Goal: Task Accomplishment & Management: Manage account settings

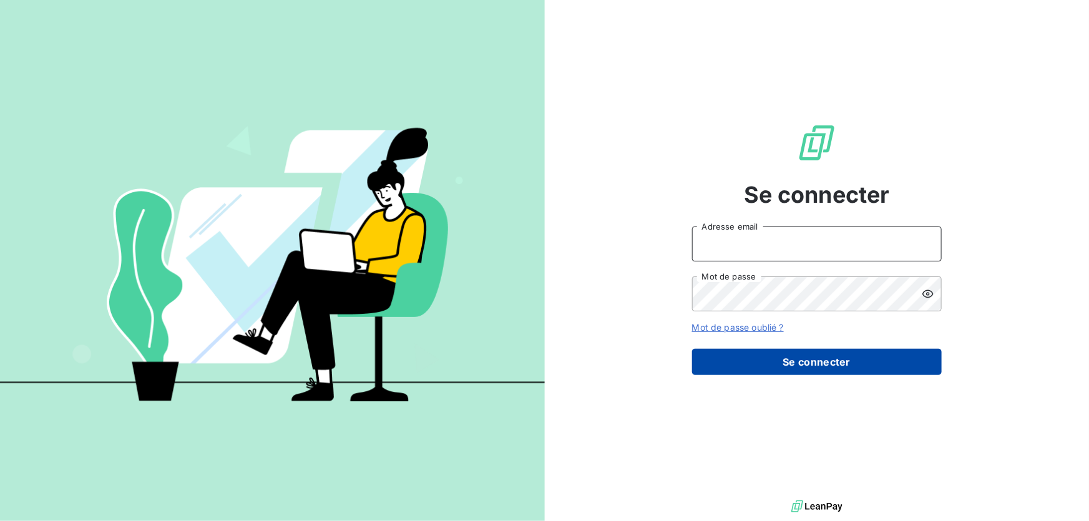
type input "[EMAIL_ADDRESS][DOMAIN_NAME]"
click at [803, 357] on button "Se connecter" at bounding box center [817, 362] width 250 height 26
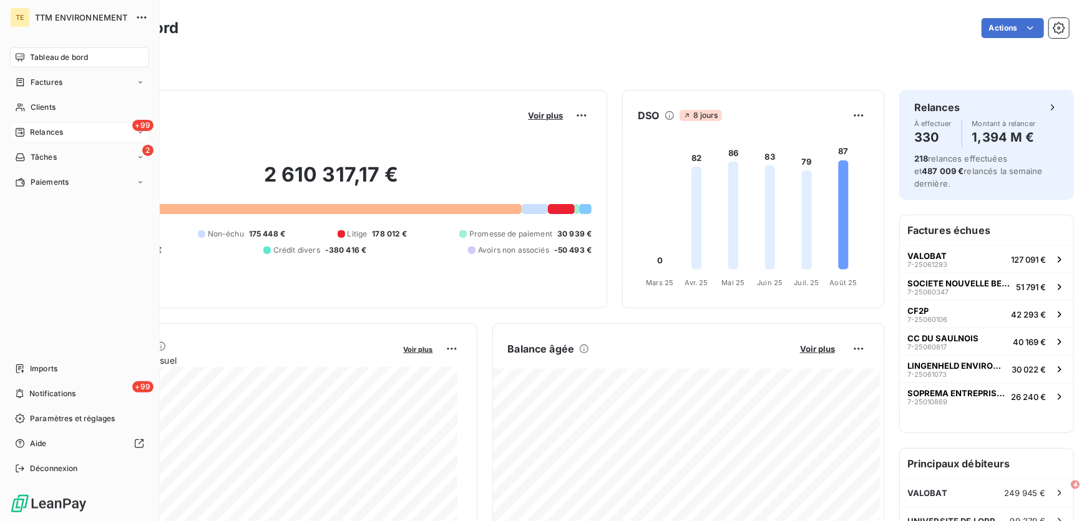
click at [34, 130] on span "Relances" at bounding box center [46, 132] width 33 height 11
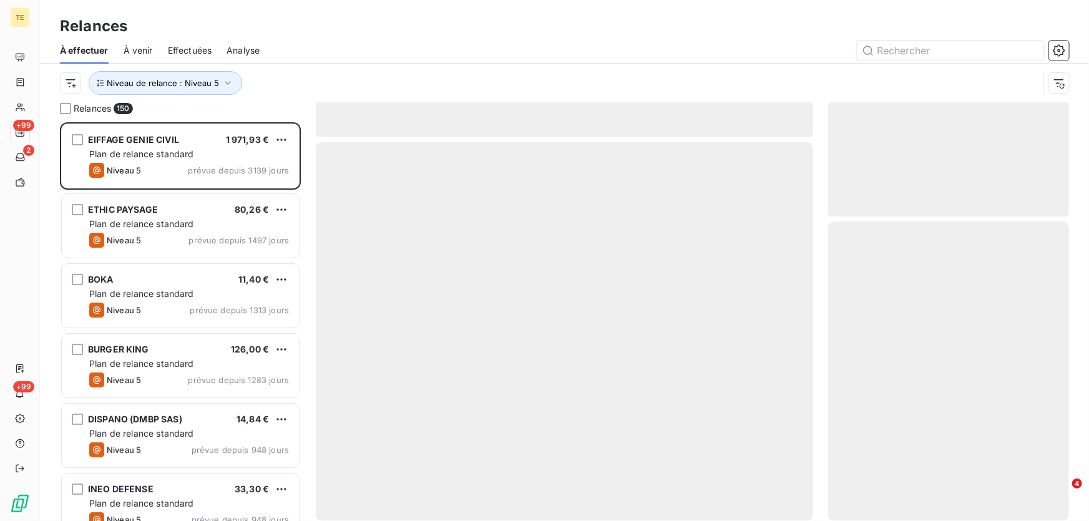
scroll to position [391, 232]
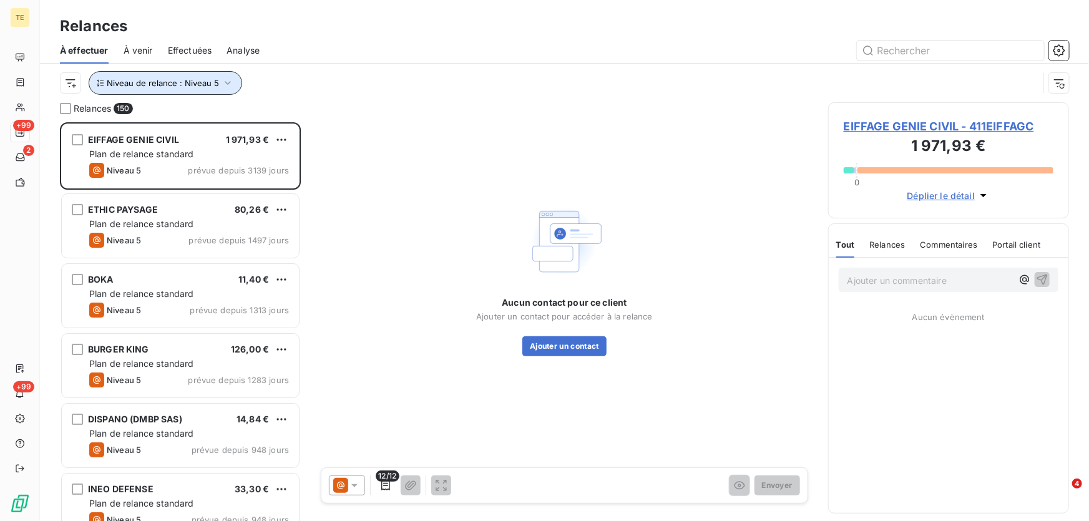
click at [149, 81] on span "Niveau de relance : Niveau 5" at bounding box center [163, 83] width 112 height 10
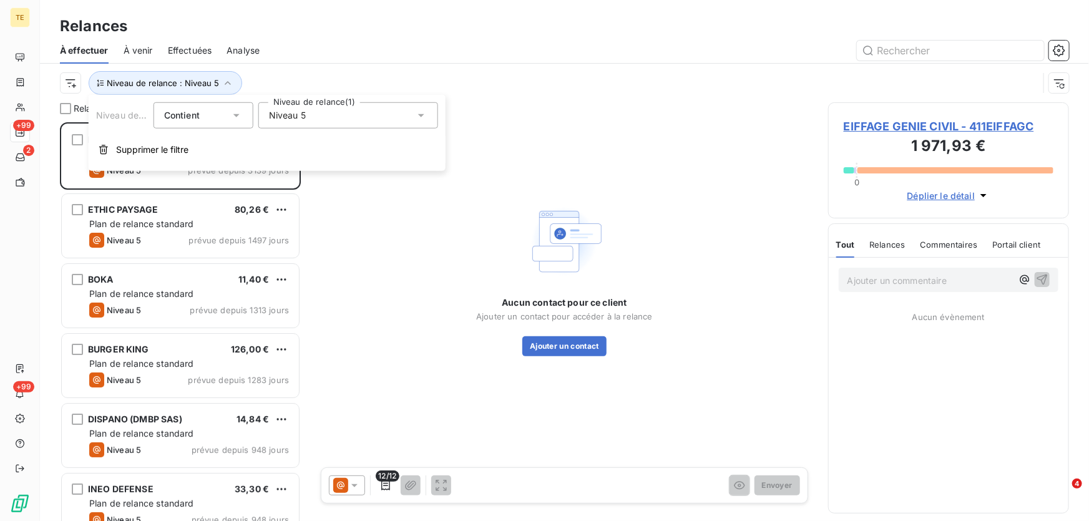
click at [313, 117] on div "Niveau 5" at bounding box center [348, 115] width 180 height 26
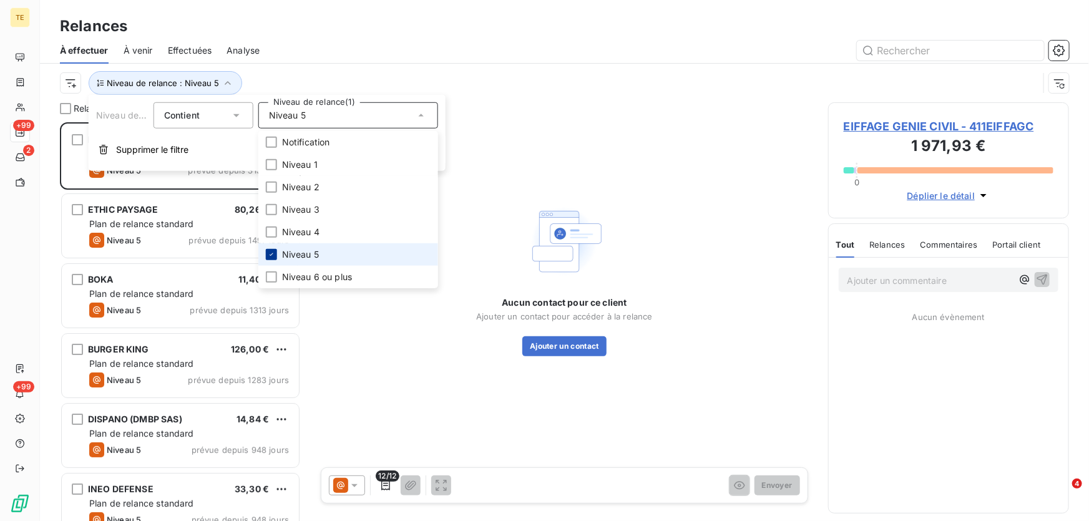
click at [273, 256] on icon at bounding box center [271, 254] width 7 height 7
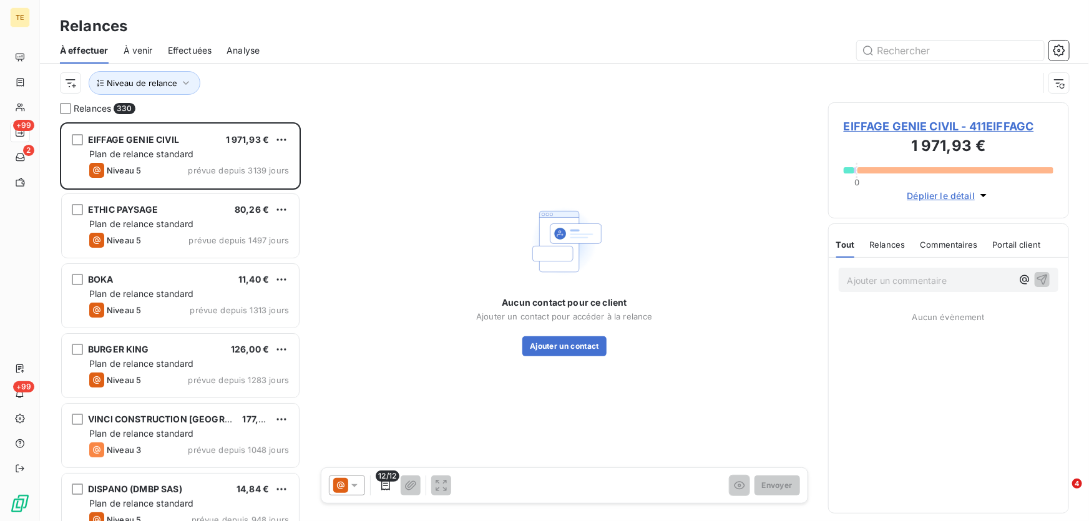
click at [193, 47] on span "Effectuées" at bounding box center [190, 50] width 44 height 12
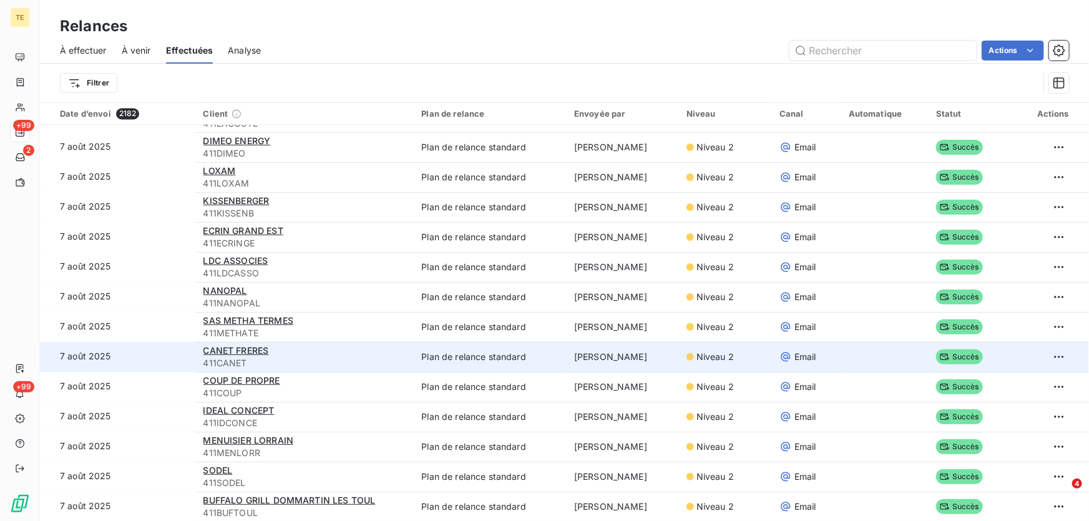
scroll to position [907, 0]
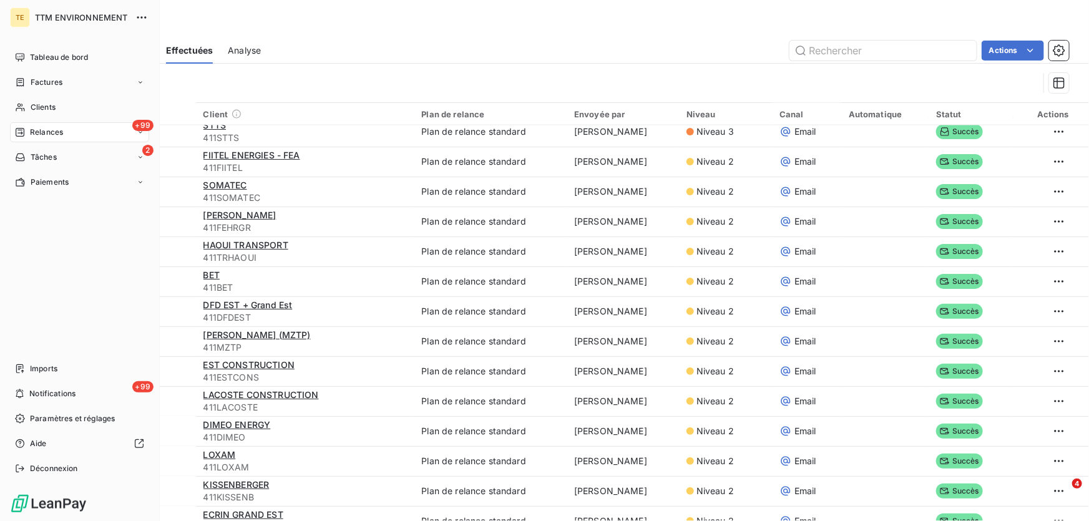
click at [37, 130] on span "Relances" at bounding box center [46, 132] width 33 height 11
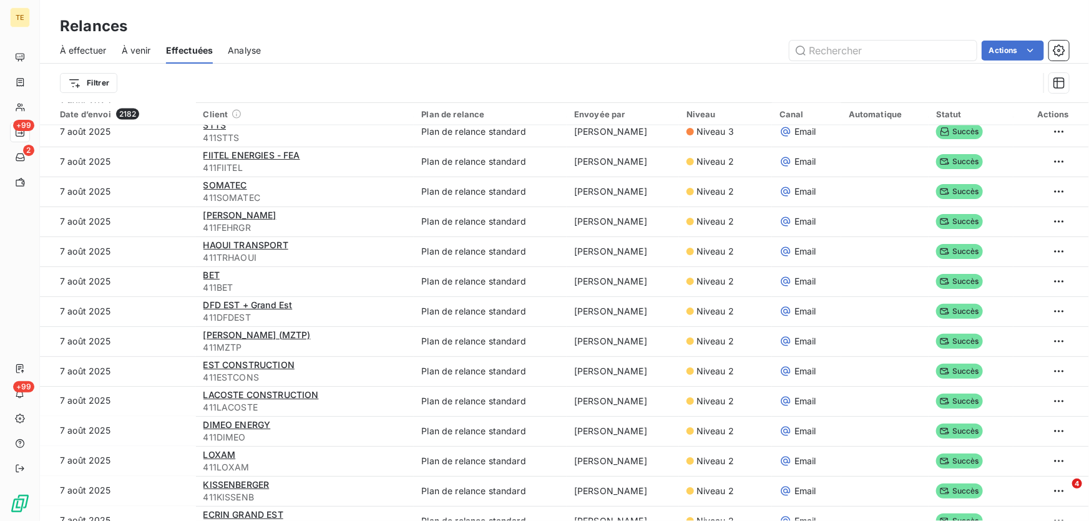
click at [93, 55] on span "À effectuer" at bounding box center [83, 50] width 47 height 12
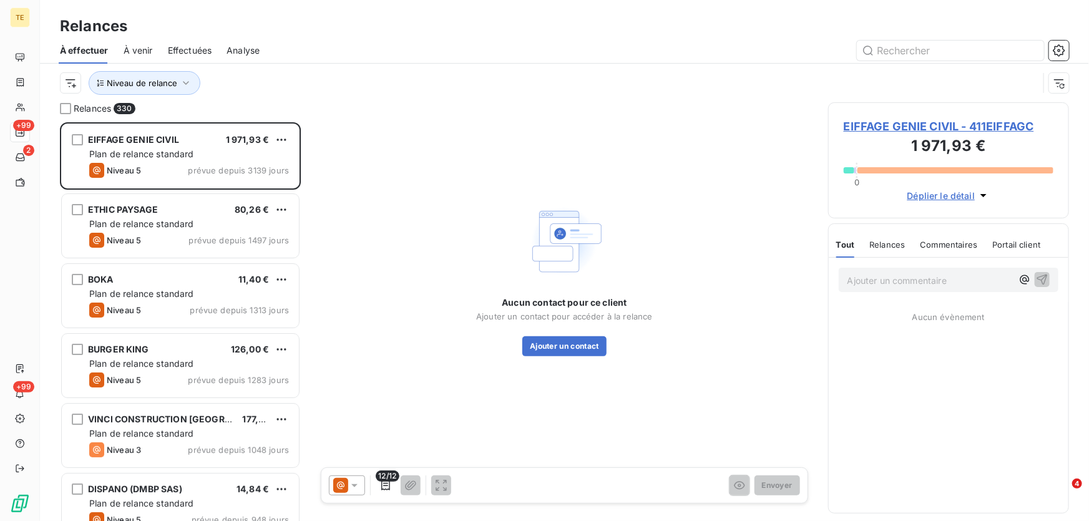
scroll to position [391, 232]
click at [70, 85] on html "TE +99 2 +99 Relances À effectuer À venir Effectuées Analyse Niveau de relance …" at bounding box center [544, 260] width 1089 height 521
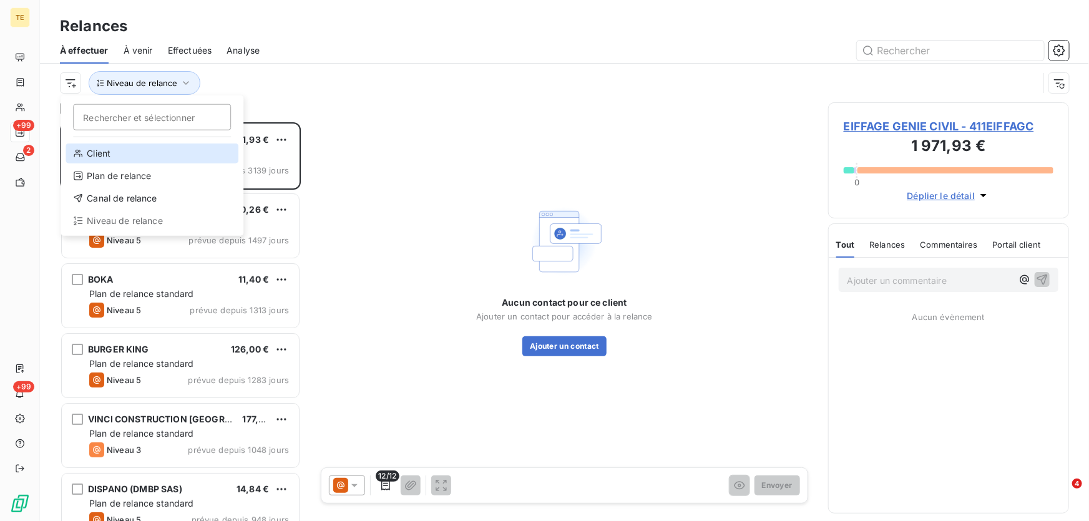
click at [94, 155] on div "Client" at bounding box center [151, 153] width 173 height 20
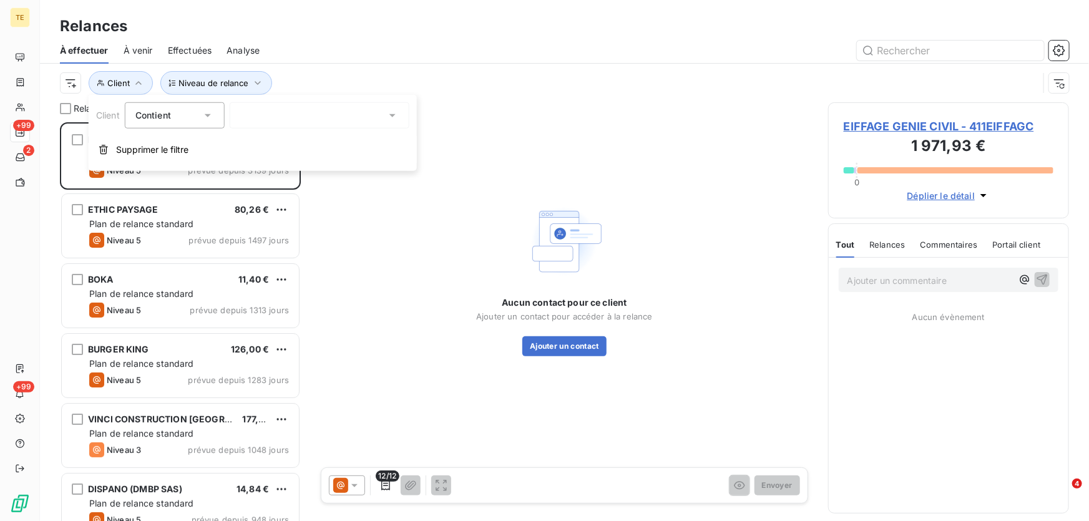
click at [351, 115] on div at bounding box center [320, 115] width 180 height 26
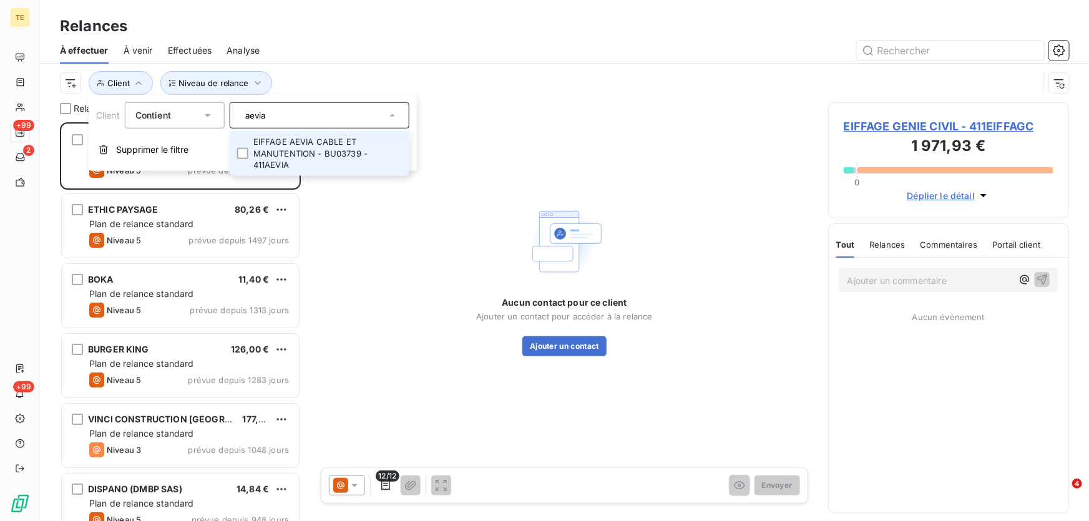
type input "aevia"
click at [287, 150] on li "EIFFAGE AEVIA CABLE ET MANUTENTION - BU03739 - 411AEVIA" at bounding box center [320, 153] width 180 height 45
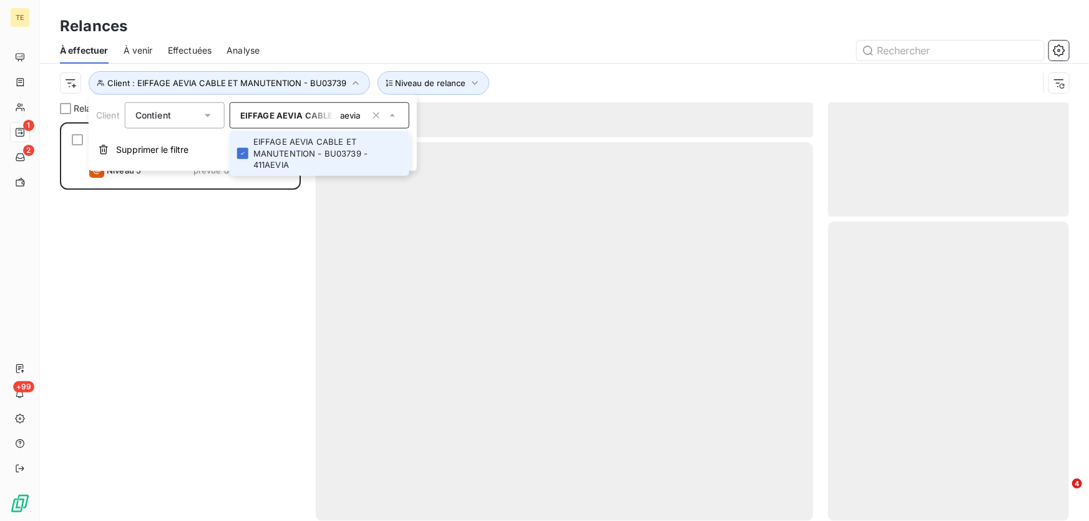
scroll to position [391, 232]
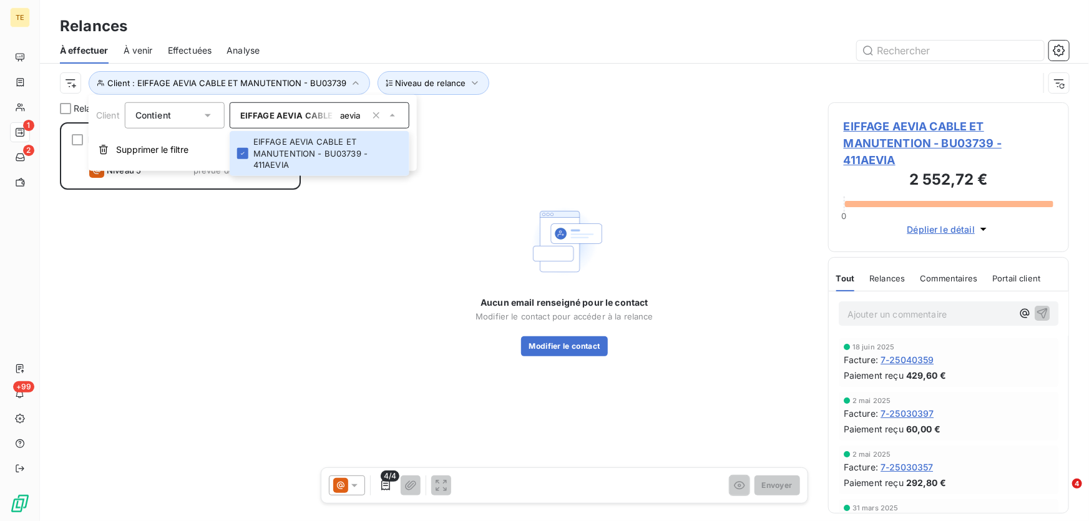
click at [883, 318] on p "Ajouter un commentaire ﻿" at bounding box center [929, 314] width 165 height 16
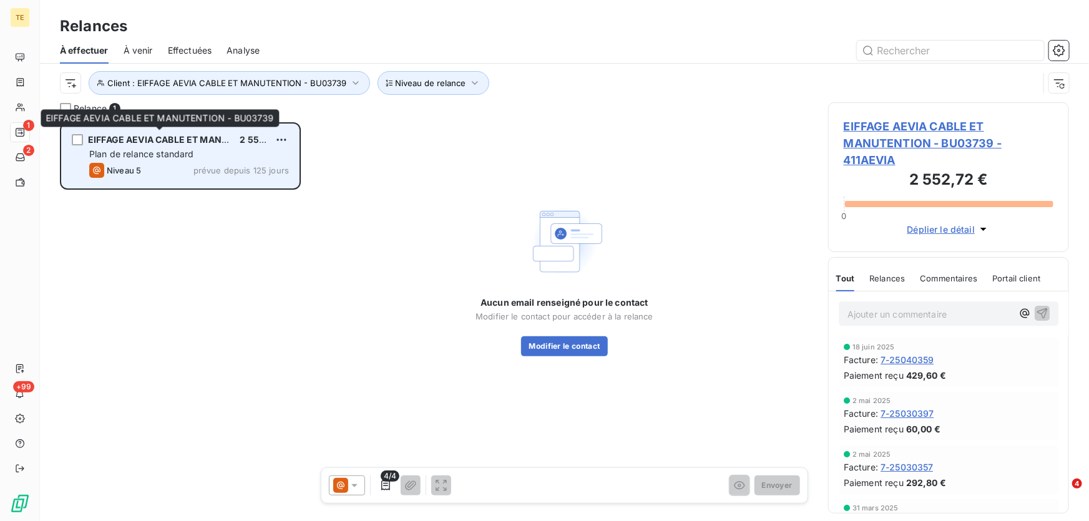
click at [120, 141] on span "EIFFAGE AEVIA CABLE ET MANUTENTION - BU03739" at bounding box center [202, 139] width 229 height 11
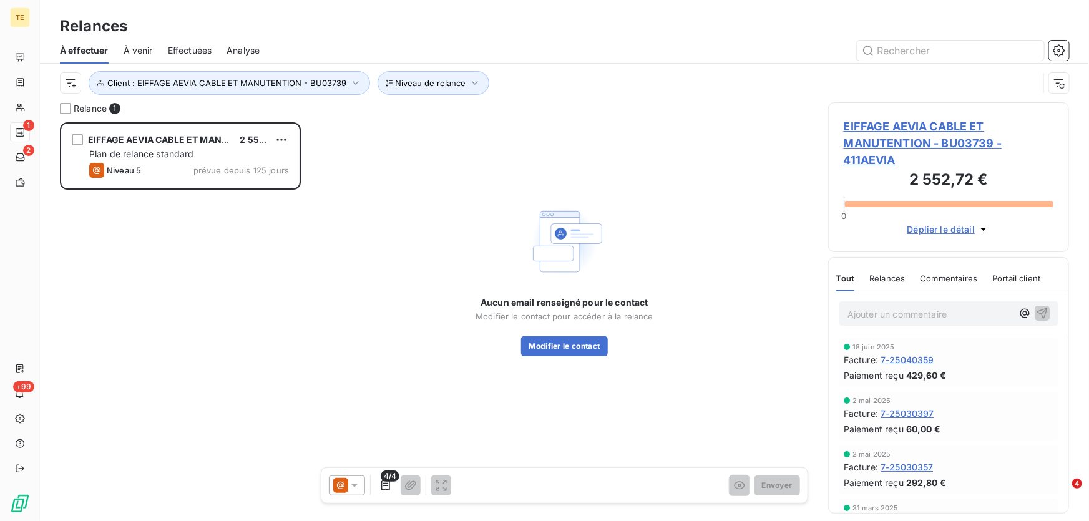
click at [913, 140] on span "EIFFAGE AEVIA CABLE ET MANUTENTION - BU03739 - 411AEVIA" at bounding box center [948, 143] width 210 height 51
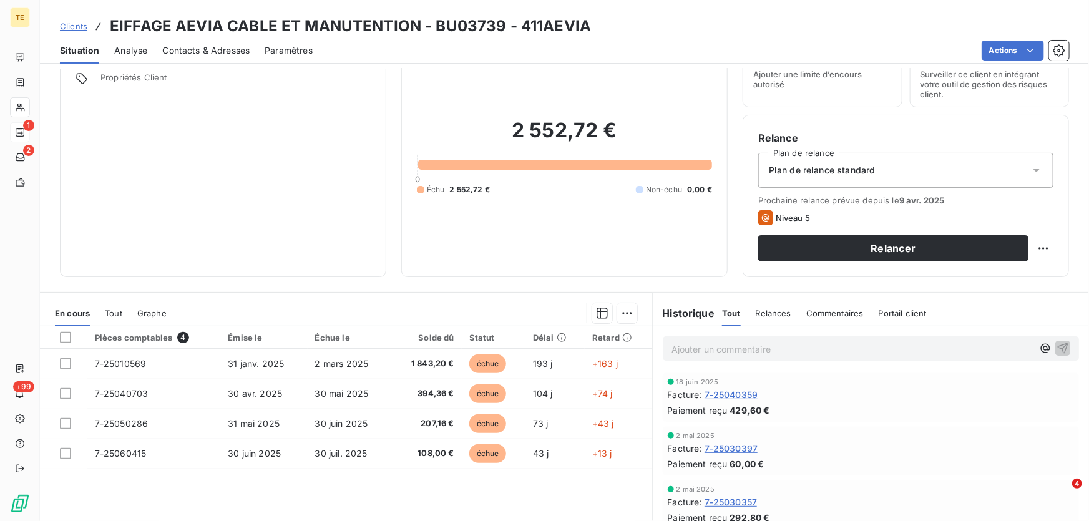
scroll to position [56, 0]
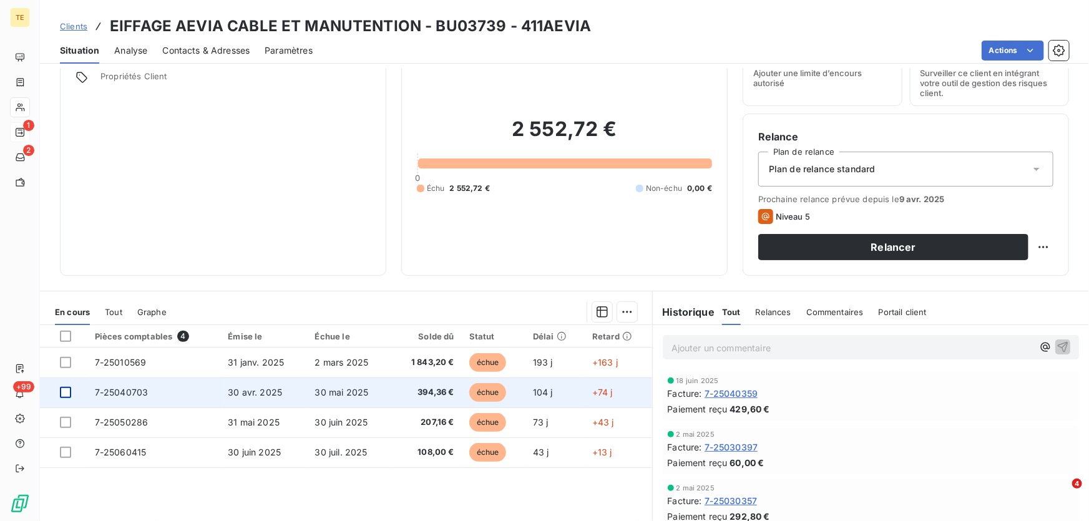
click at [69, 391] on div at bounding box center [65, 392] width 11 height 11
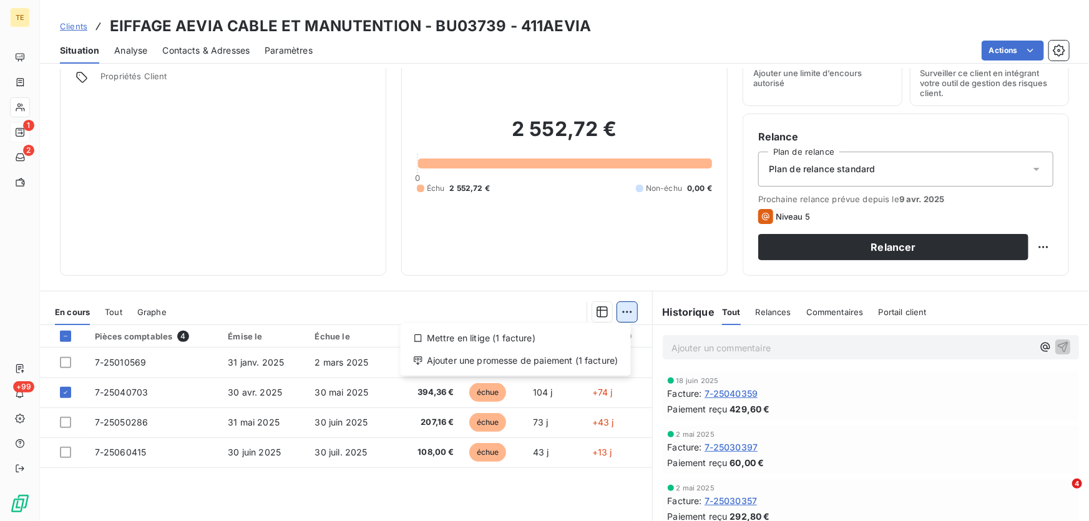
click at [623, 309] on html "TE 1 2 +99 Clients EIFFAGE AEVIA CABLE ET MANUTENTION - BU03739 - 411AEVIA Situ…" at bounding box center [544, 260] width 1089 height 521
click at [509, 362] on div "Ajouter une promesse de paiement (1 facture)" at bounding box center [515, 361] width 220 height 20
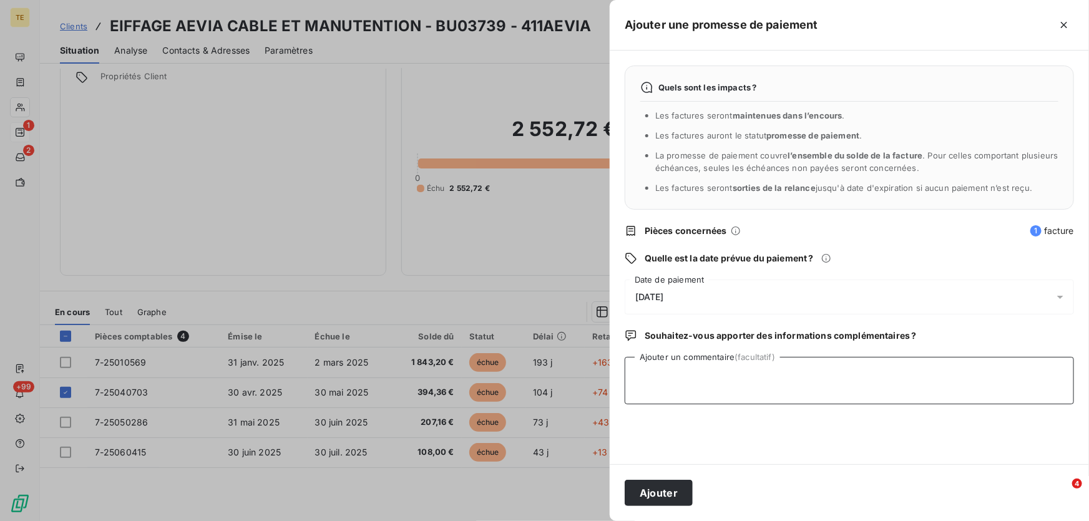
click at [644, 364] on textarea "Ajouter un commentaire (facultatif)" at bounding box center [848, 380] width 449 height 47
type textarea "Reçu avis de paiement n°0000050161 : 394.36€"
click at [655, 490] on button "Ajouter" at bounding box center [658, 493] width 68 height 26
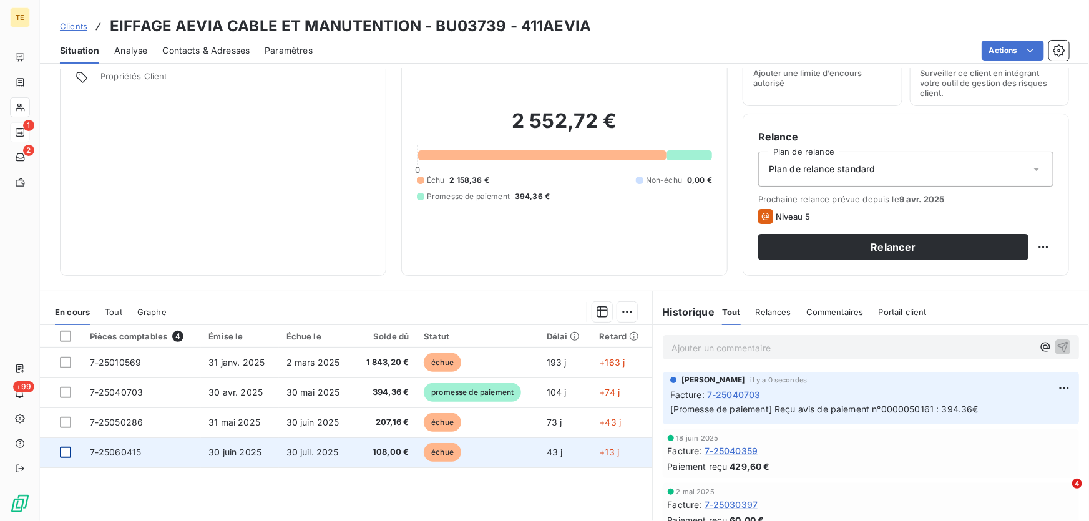
click at [64, 449] on div at bounding box center [65, 452] width 11 height 11
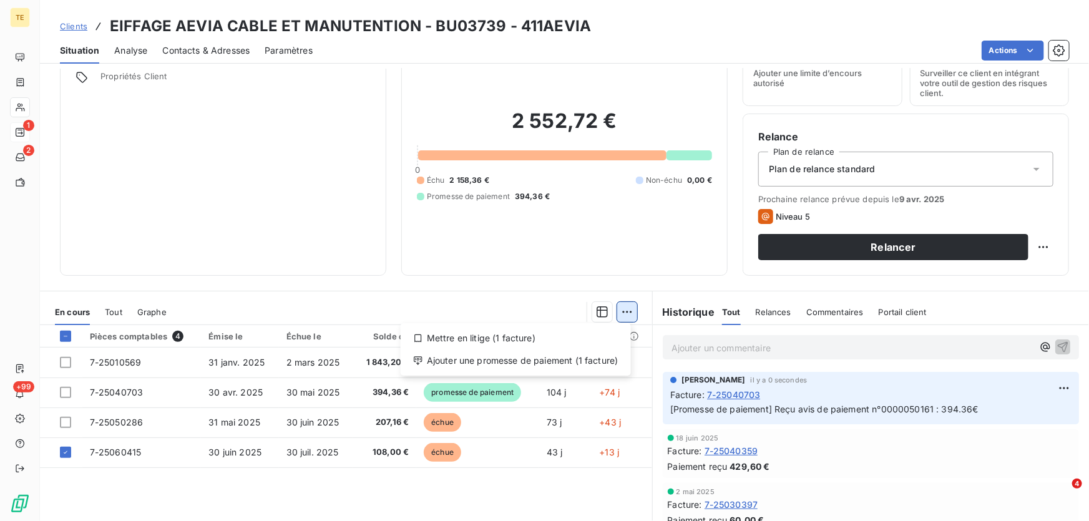
click at [623, 315] on html "TE 1 2 +99 Clients EIFFAGE AEVIA CABLE ET MANUTENTION - BU03739 - 411AEVIA Situ…" at bounding box center [544, 260] width 1089 height 521
click at [564, 359] on div "Ajouter une promesse de paiement (1 facture)" at bounding box center [515, 361] width 220 height 20
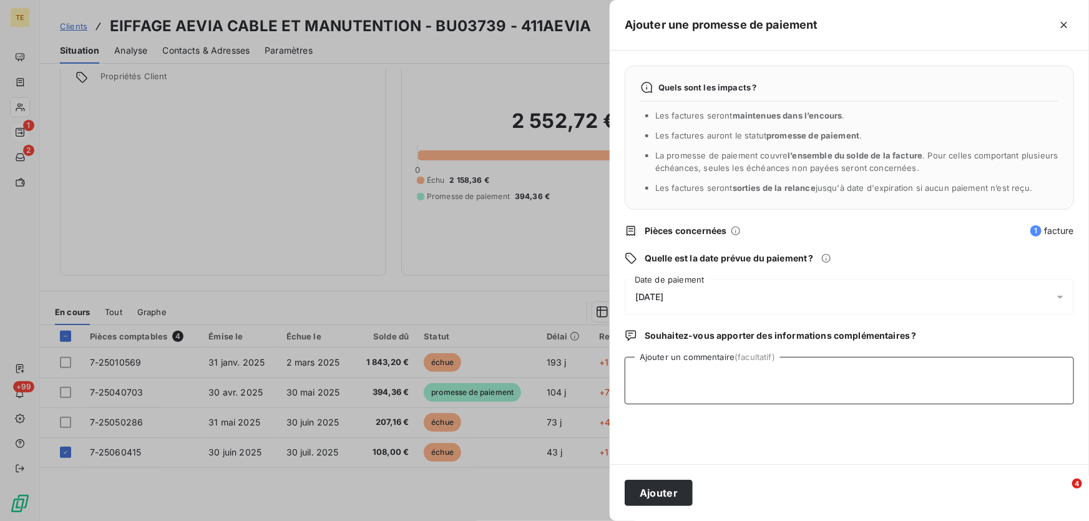
click at [638, 362] on textarea "Ajouter un commentaire (facultatif)" at bounding box center [848, 380] width 449 height 47
type textarea "Reçu avis de paiement n°0000050162 : 108.00€"
click at [649, 494] on button "Ajouter" at bounding box center [658, 493] width 68 height 26
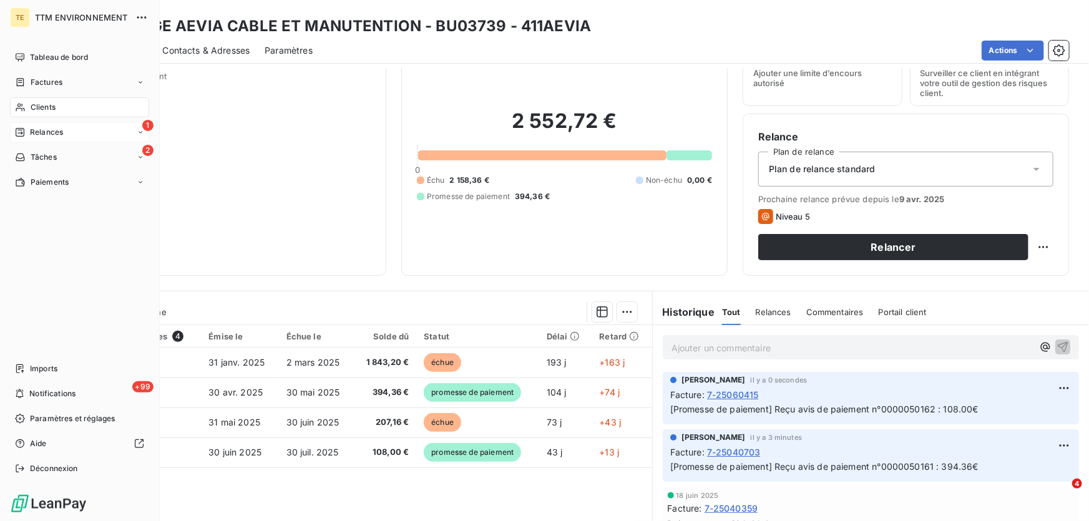
click at [43, 106] on span "Clients" at bounding box center [43, 107] width 25 height 11
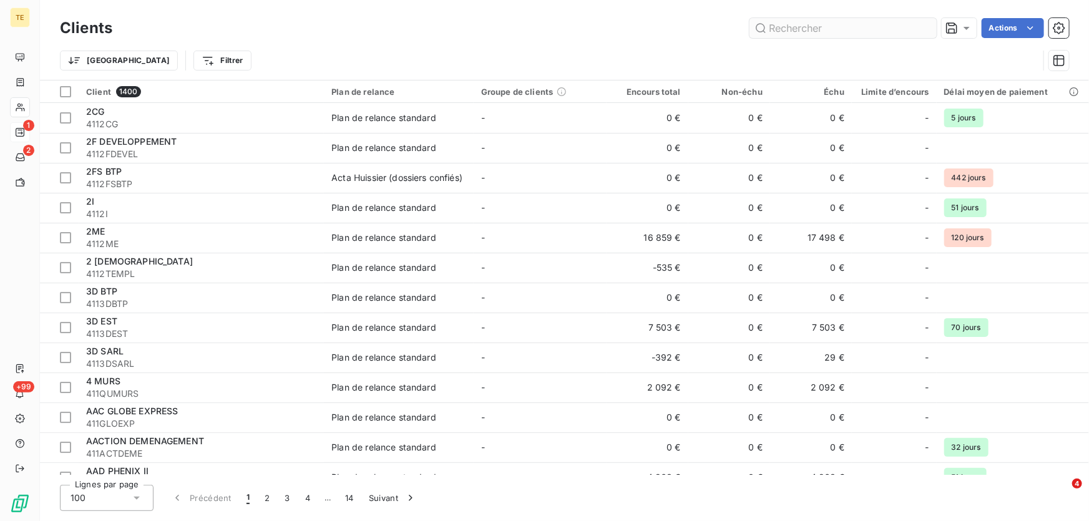
click at [868, 31] on input "text" at bounding box center [842, 28] width 187 height 20
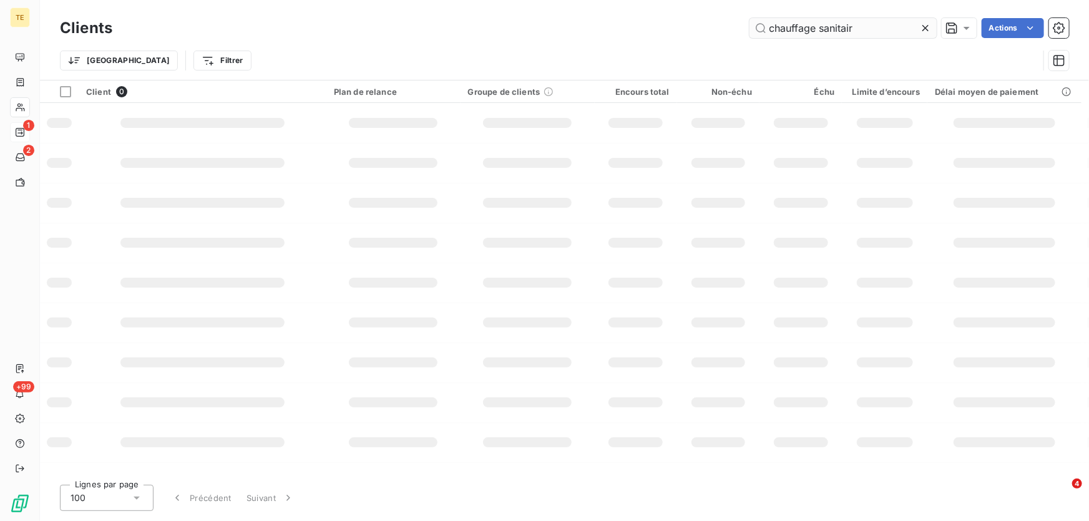
type input "chauffage sanitaire"
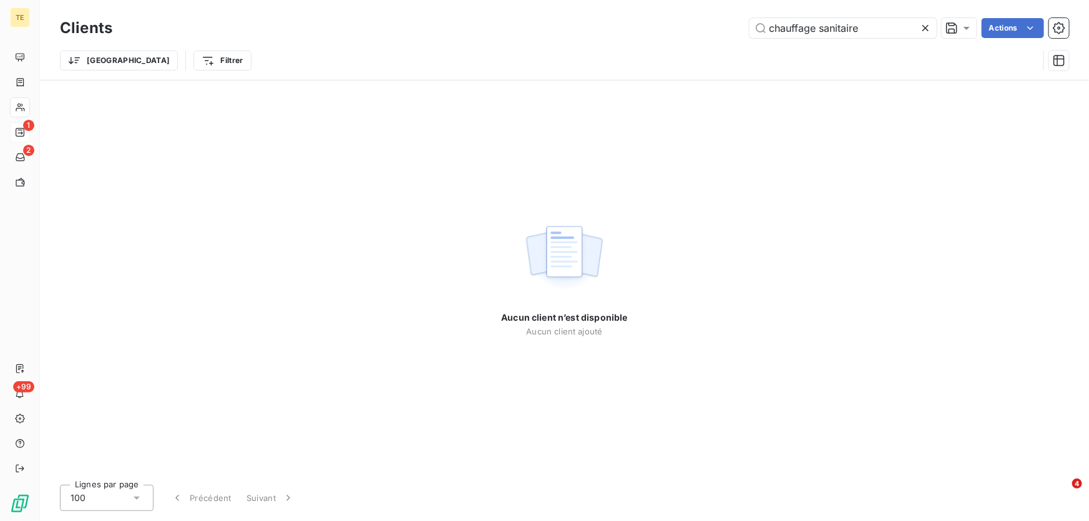
drag, startPoint x: 856, startPoint y: 26, endPoint x: 706, endPoint y: 25, distance: 150.3
click at [706, 25] on div "chauffage sanitaire Actions" at bounding box center [597, 28] width 941 height 20
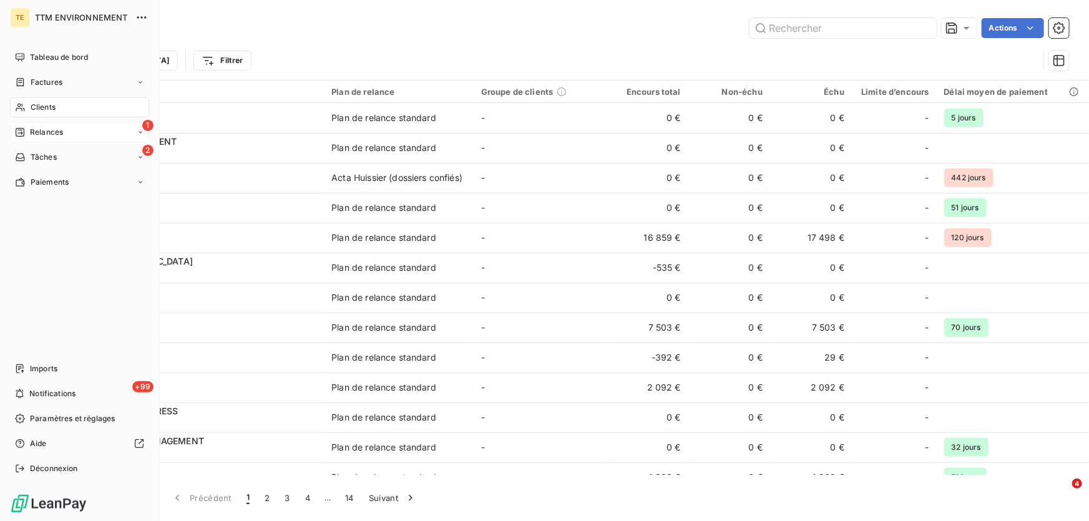
click at [44, 100] on div "Clients" at bounding box center [79, 107] width 139 height 20
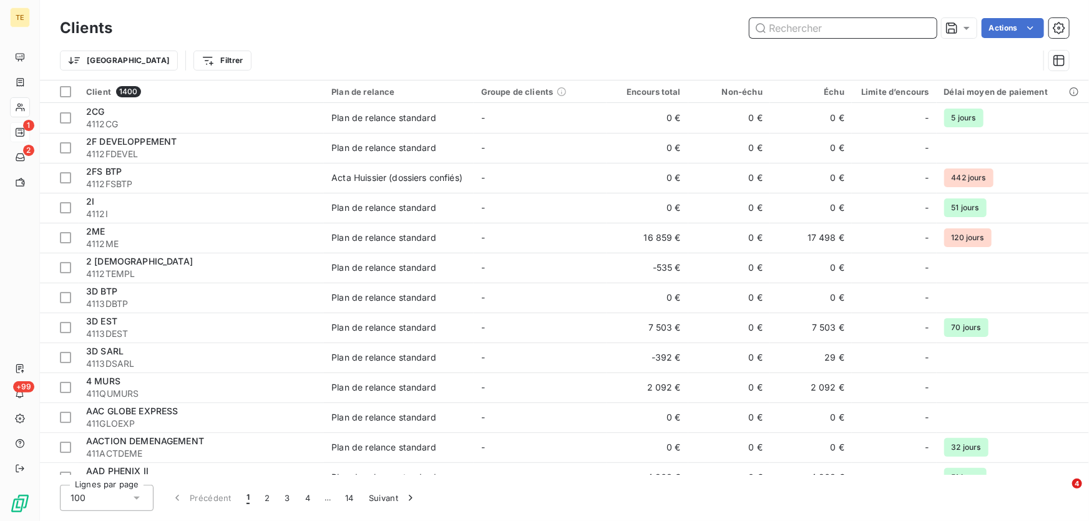
click at [852, 27] on input "text" at bounding box center [842, 28] width 187 height 20
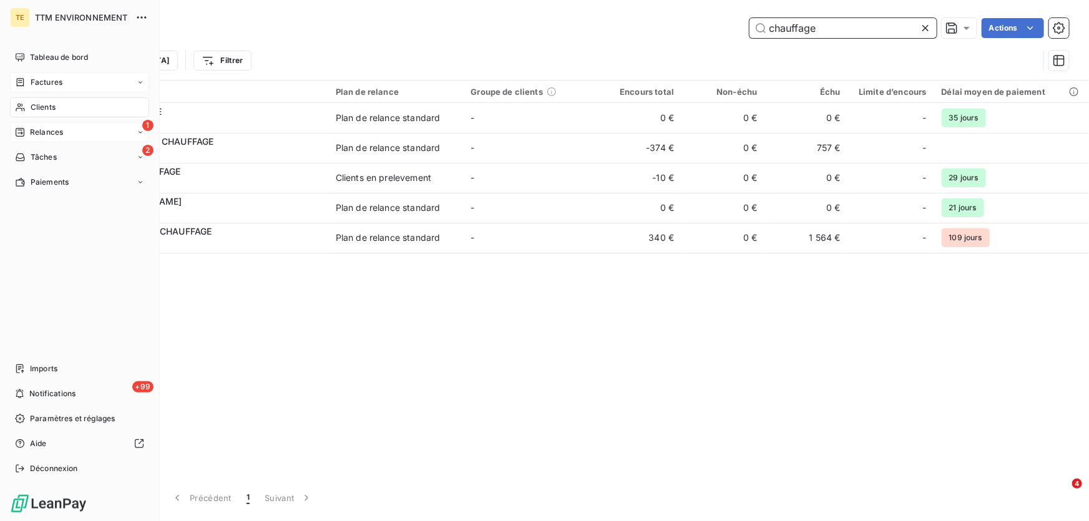
type input "chauffage"
click at [46, 79] on span "Factures" at bounding box center [47, 82] width 32 height 11
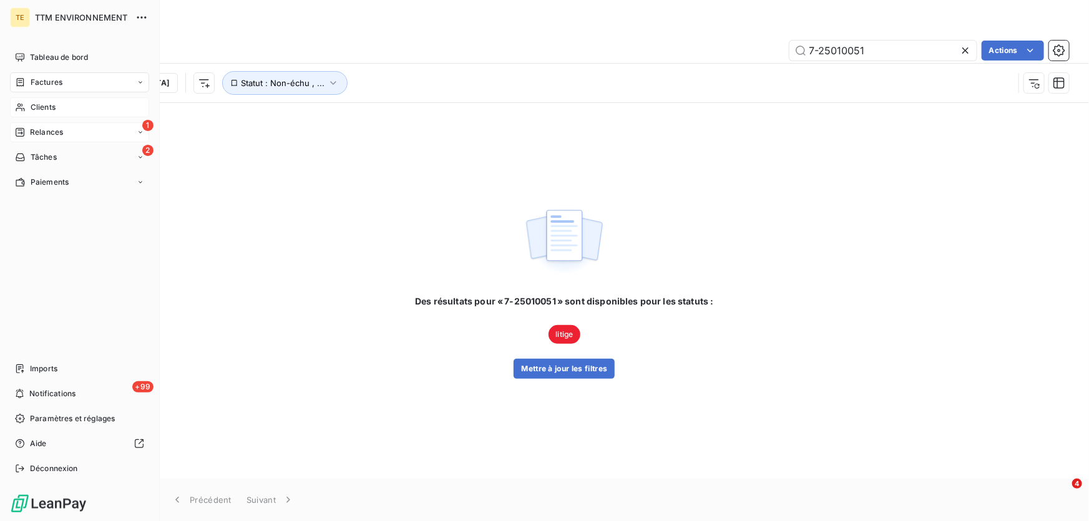
click at [42, 109] on span "Clients" at bounding box center [43, 107] width 25 height 11
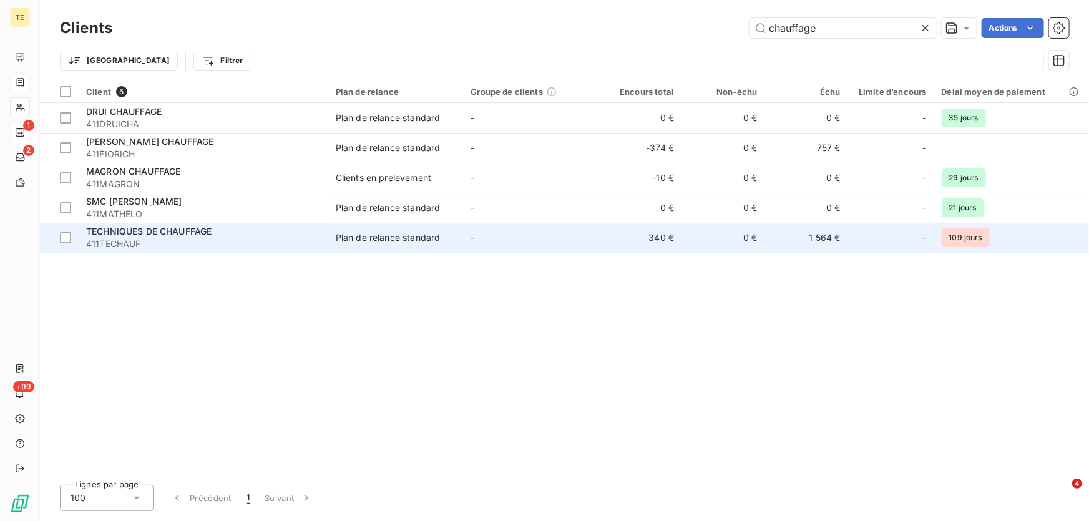
click at [143, 232] on span "TECHNIQUES DE CHAUFFAGE" at bounding box center [148, 231] width 125 height 11
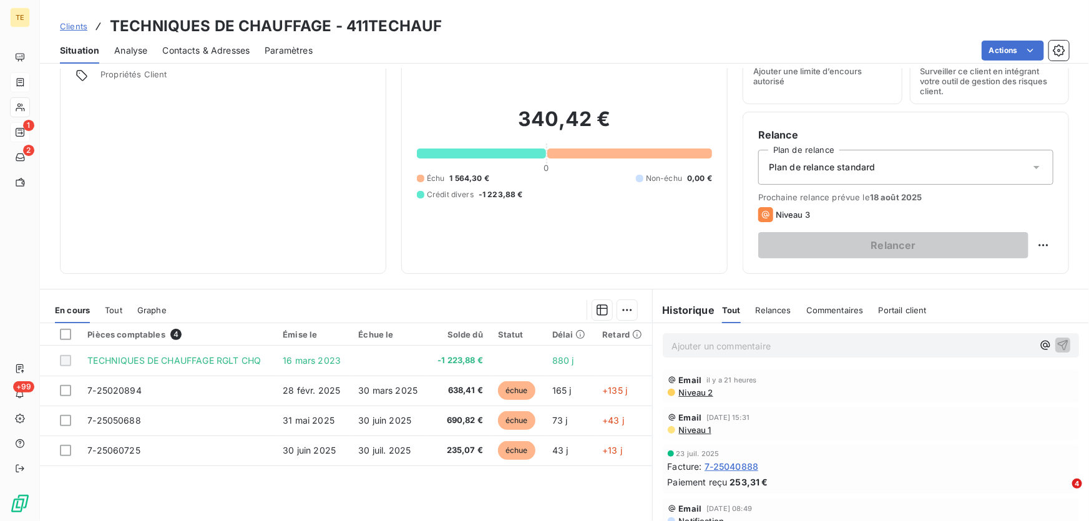
scroll to position [56, 0]
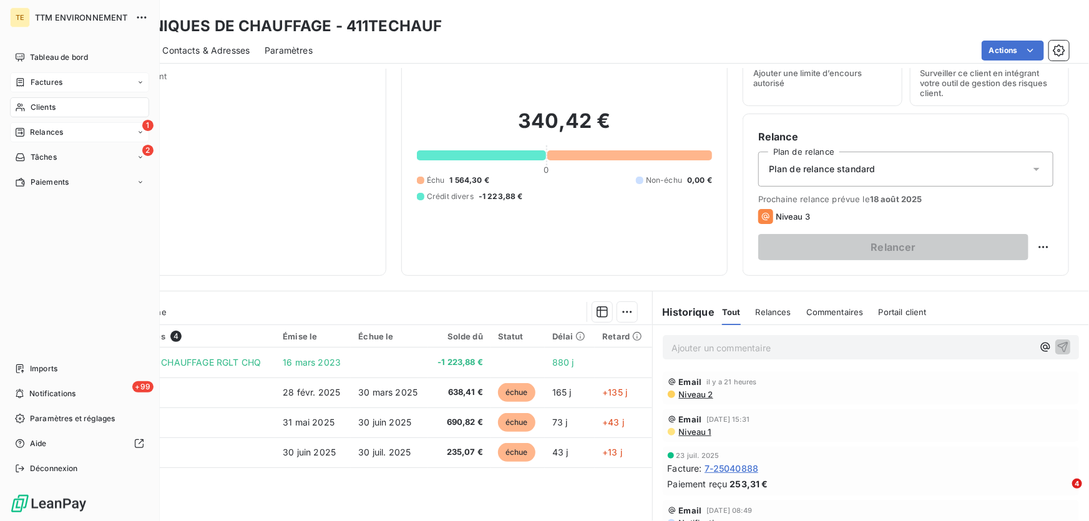
click at [44, 130] on span "Relances" at bounding box center [46, 132] width 33 height 11
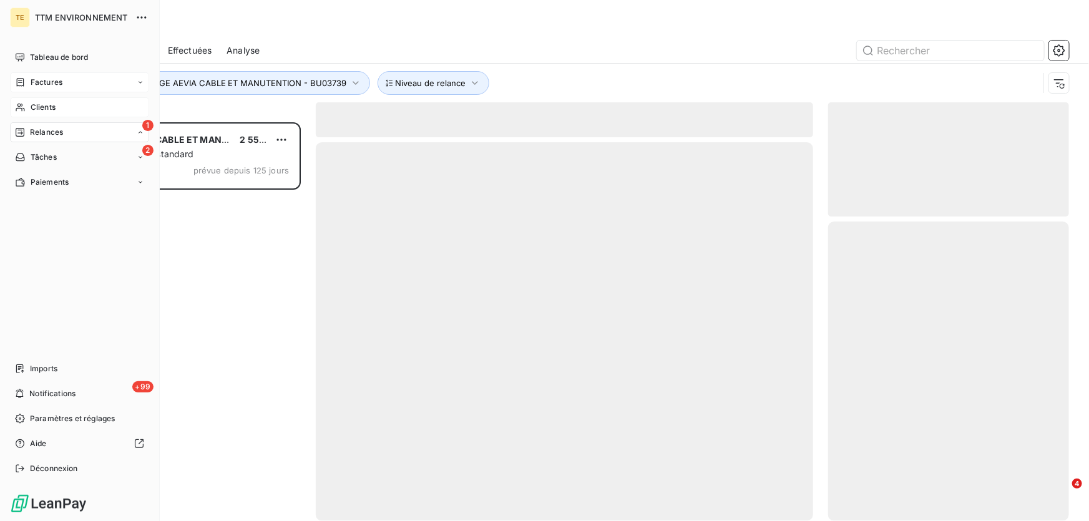
scroll to position [391, 232]
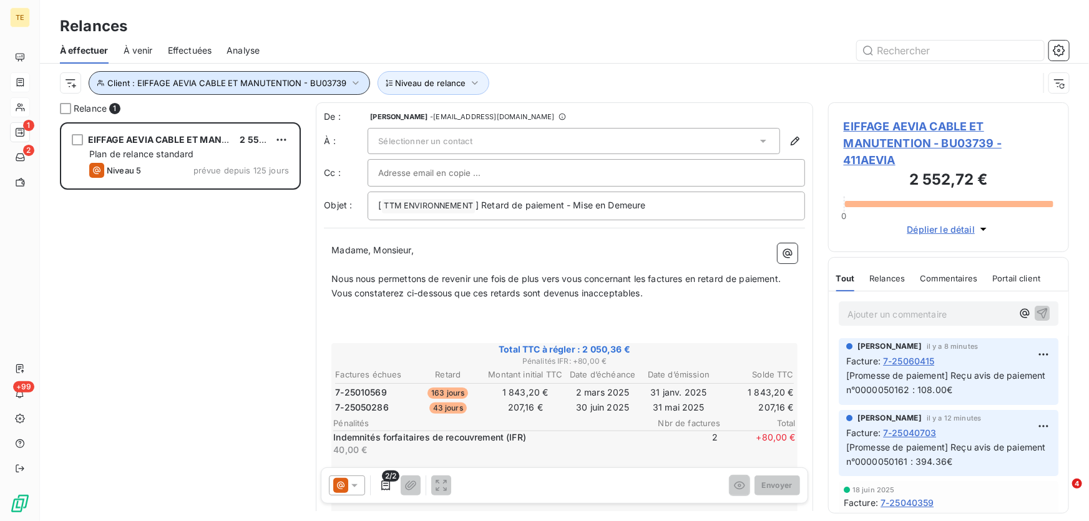
click at [350, 82] on icon "button" at bounding box center [355, 83] width 12 height 12
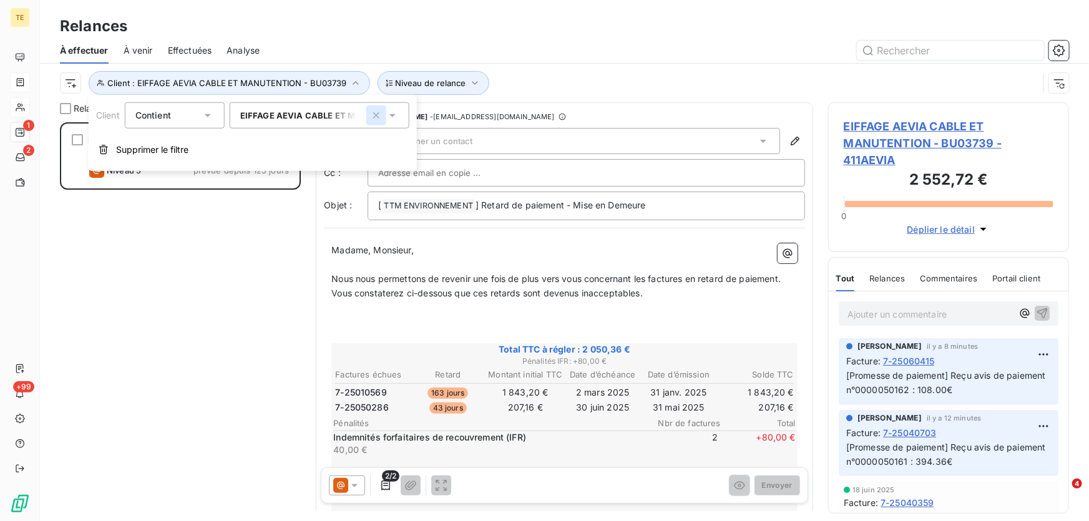
click at [375, 111] on icon "button" at bounding box center [376, 115] width 12 height 12
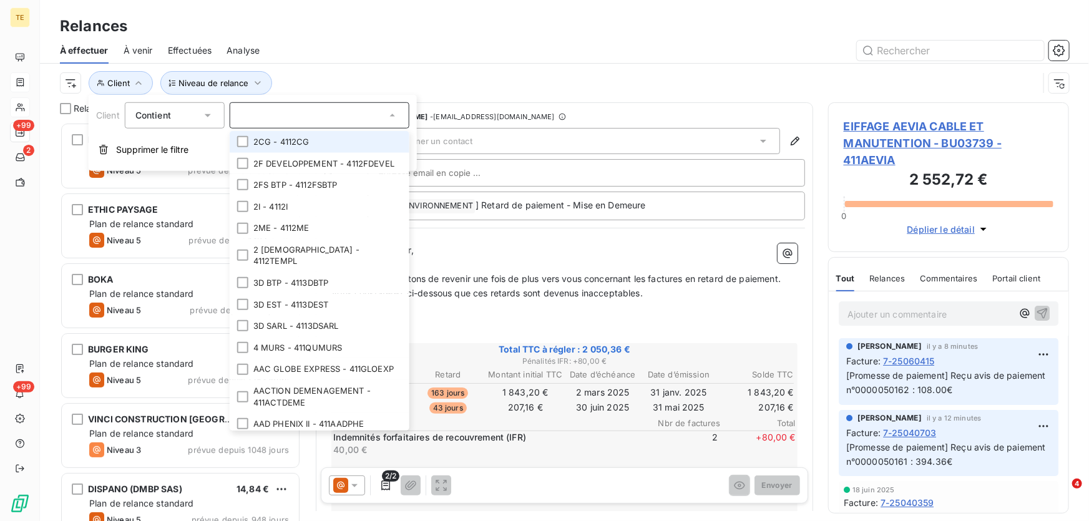
click at [256, 112] on input "text" at bounding box center [313, 115] width 146 height 11
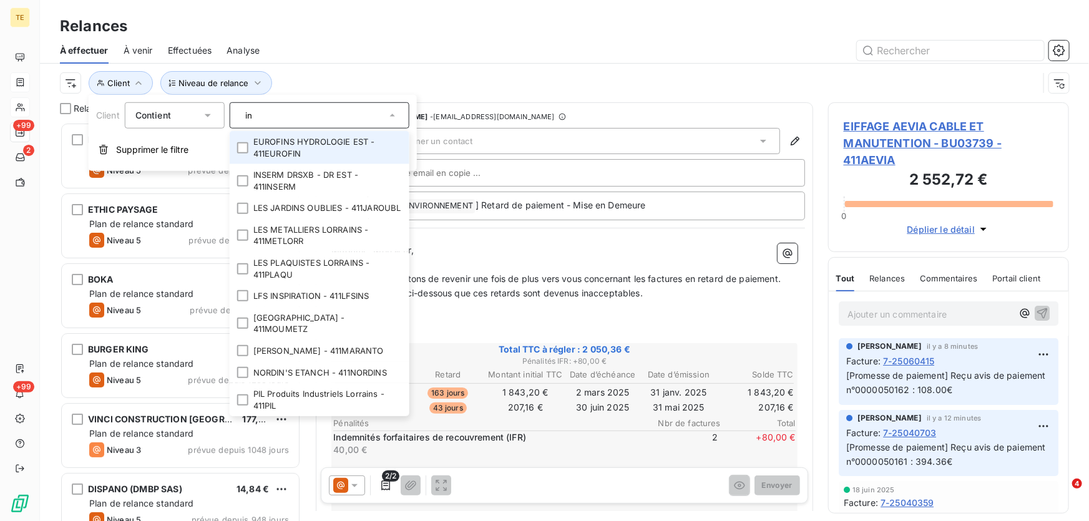
type input "i"
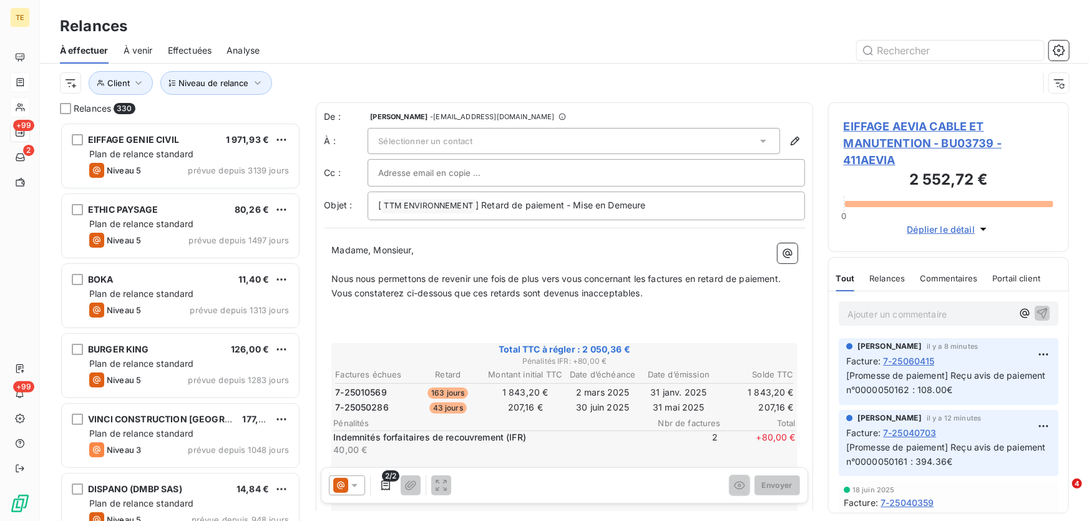
click at [356, 51] on div at bounding box center [671, 51] width 794 height 20
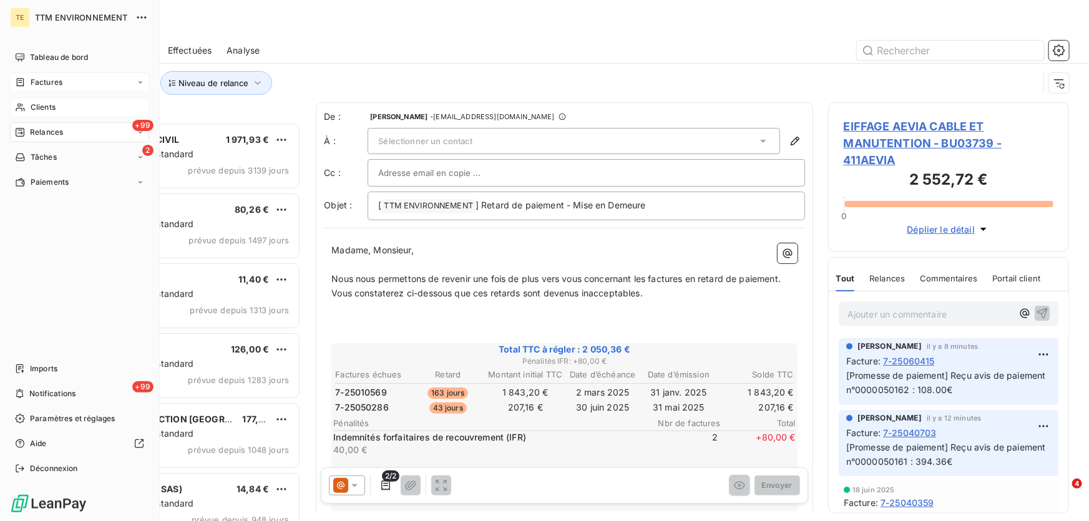
click at [44, 104] on span "Clients" at bounding box center [43, 107] width 25 height 11
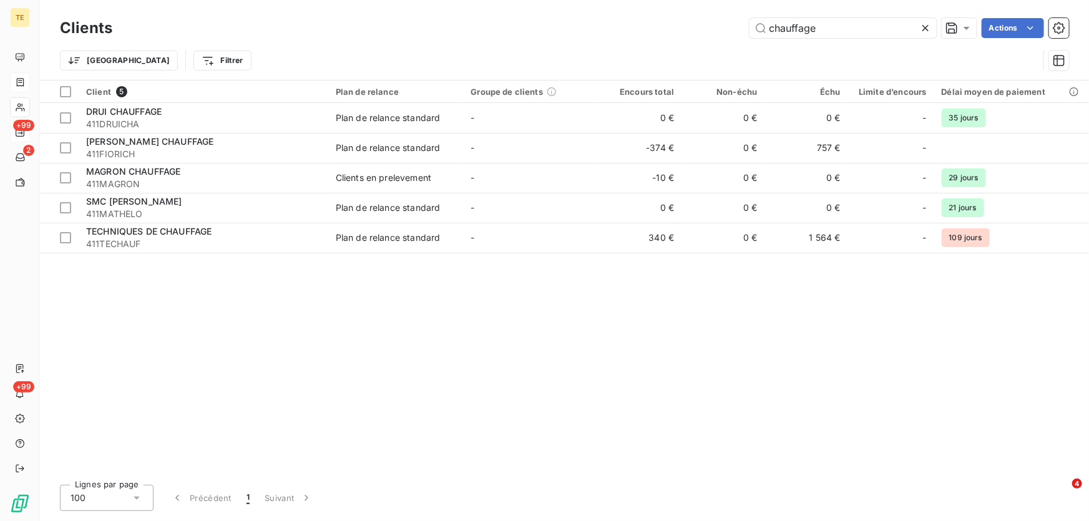
click at [928, 26] on icon at bounding box center [925, 28] width 12 height 12
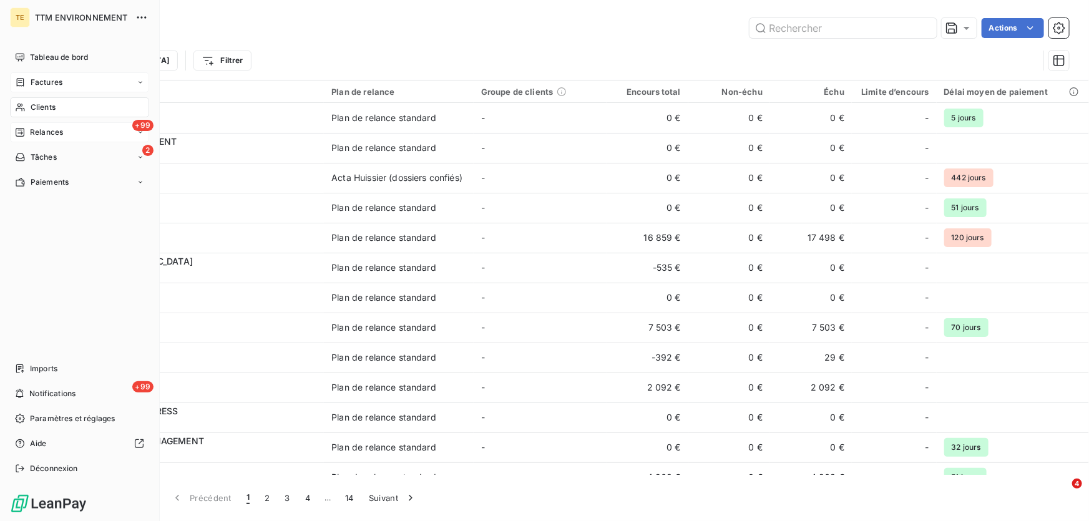
click at [31, 109] on span "Clients" at bounding box center [43, 107] width 25 height 11
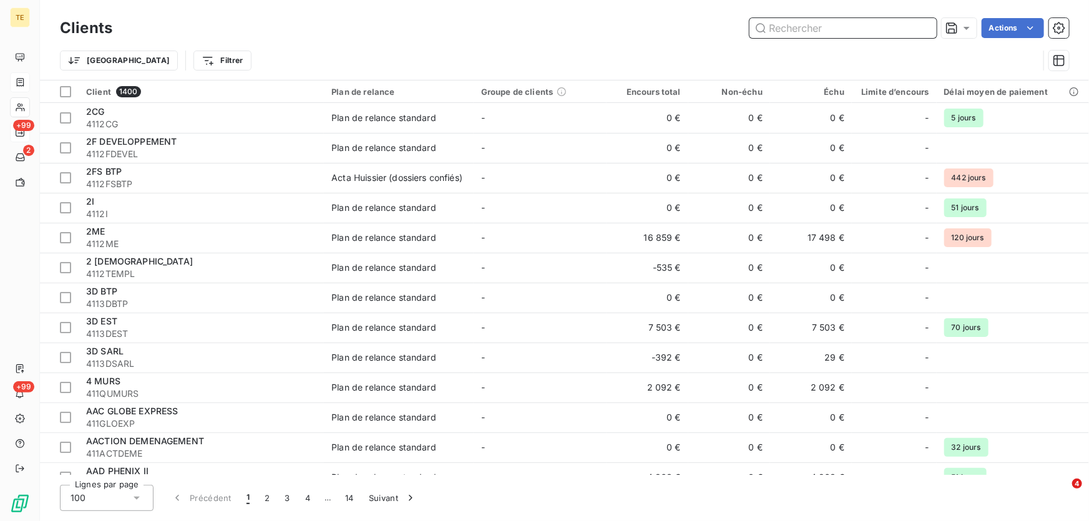
click at [830, 25] on input "text" at bounding box center [842, 28] width 187 height 20
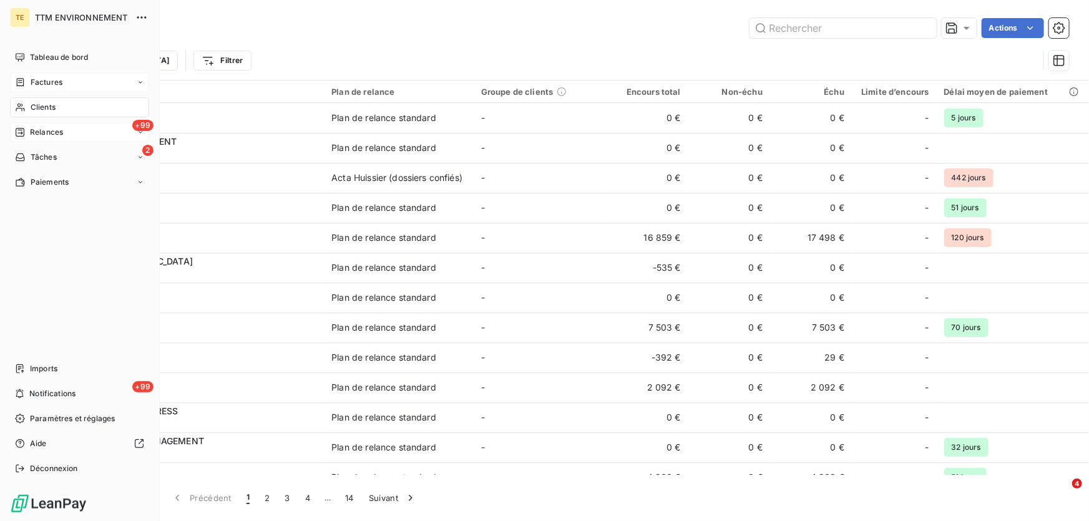
click at [32, 108] on span "Clients" at bounding box center [43, 107] width 25 height 11
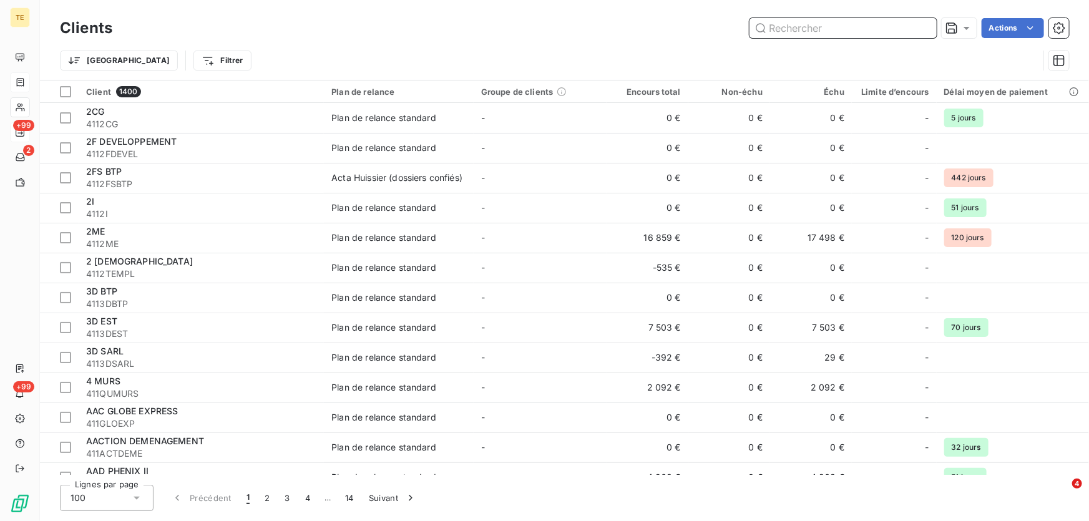
click at [811, 32] on input "text" at bounding box center [842, 28] width 187 height 20
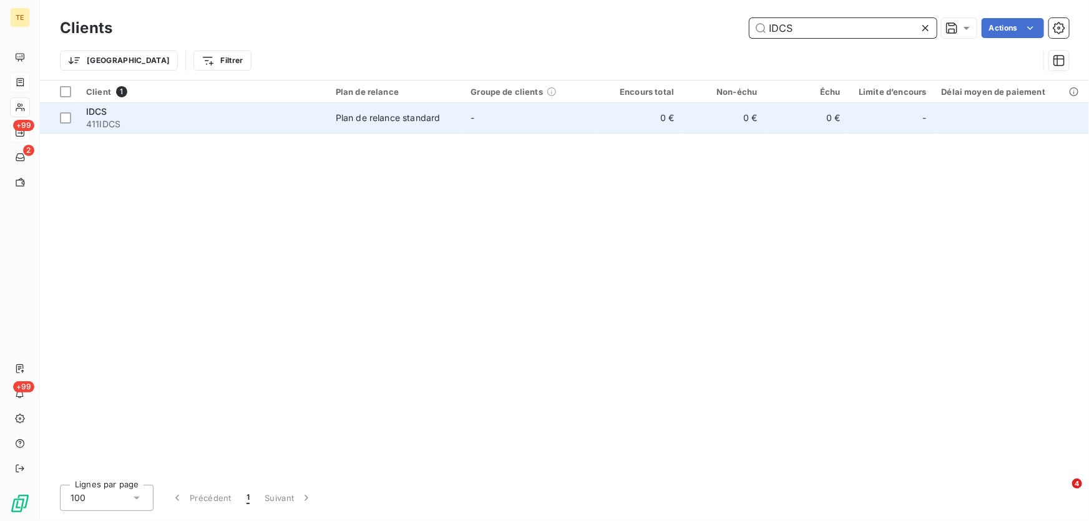
type input "IDCS"
click at [96, 119] on span "411IDCS" at bounding box center [203, 124] width 235 height 12
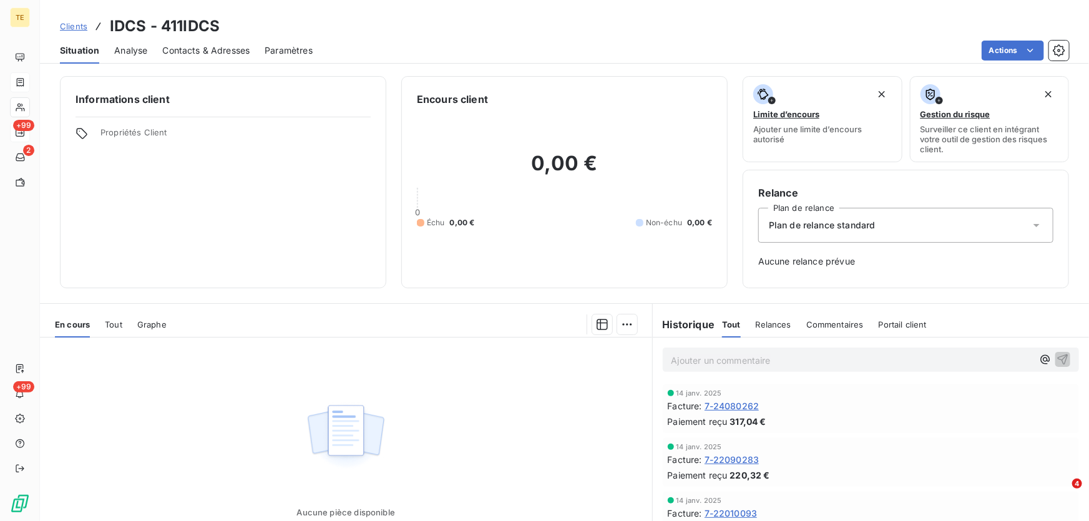
click at [694, 366] on p "Ajouter un commentaire ﻿" at bounding box center [851, 360] width 361 height 16
click at [890, 357] on span "Reçu CHEQUE CA de Lorraine N°6761807 334.58€ - 07-25070218" at bounding box center [811, 359] width 280 height 11
click at [1057, 357] on icon "button" at bounding box center [1062, 359] width 11 height 11
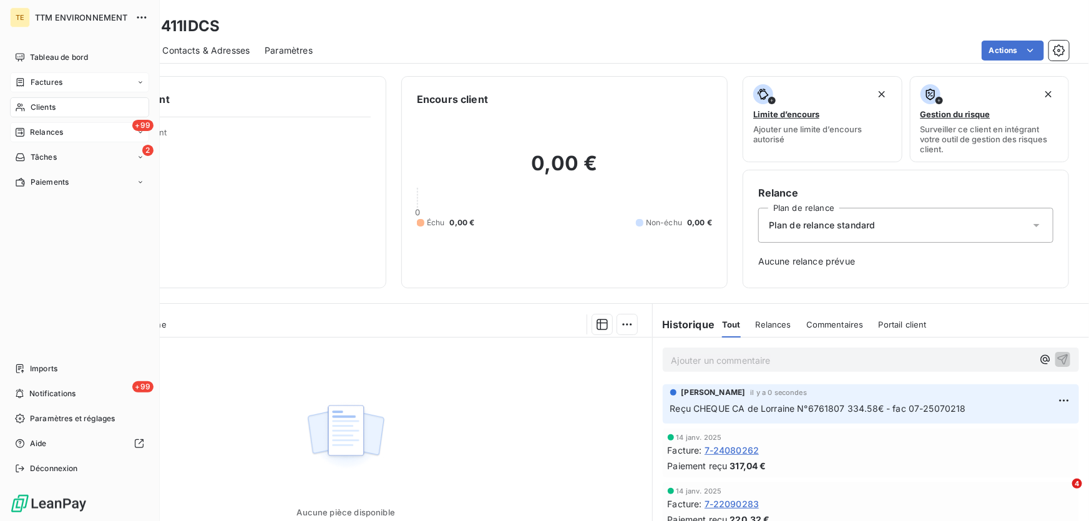
click at [41, 132] on span "Relances" at bounding box center [46, 132] width 33 height 11
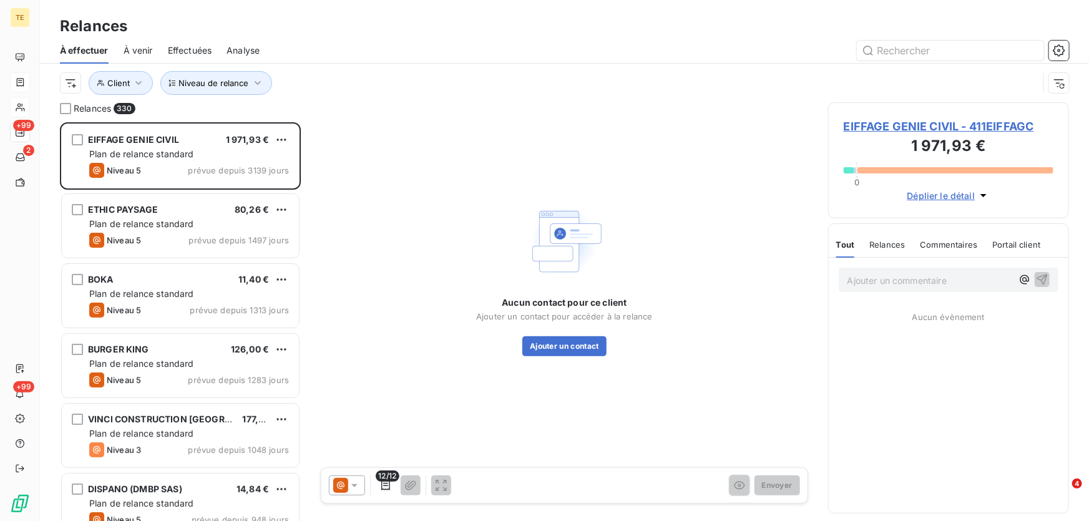
scroll to position [391, 232]
click at [135, 85] on icon "button" at bounding box center [138, 83] width 12 height 12
click at [311, 119] on div at bounding box center [320, 115] width 180 height 26
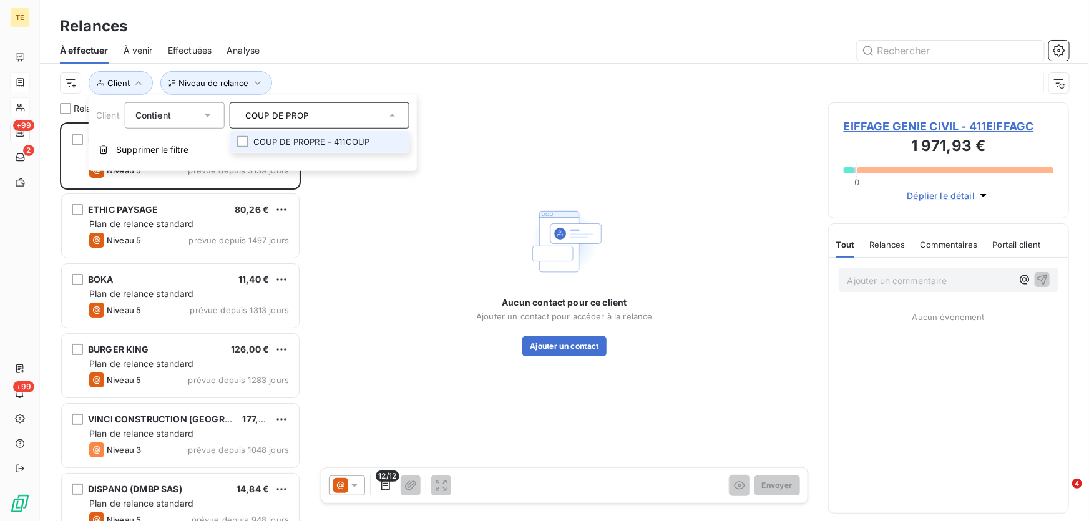
type input "COUP DE PROP"
click at [356, 138] on li "COUP DE PROPRE - 411COUP" at bounding box center [320, 142] width 180 height 22
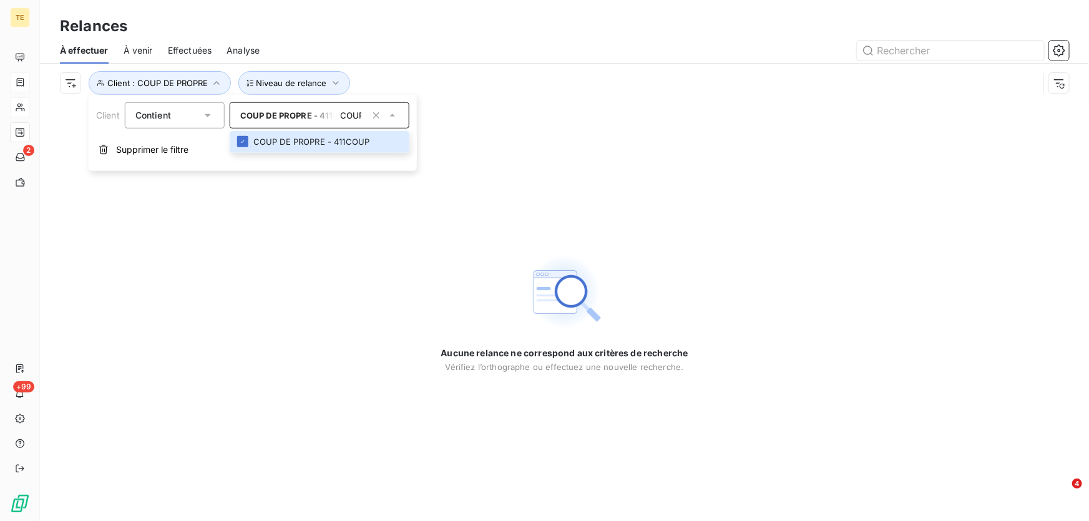
click at [177, 210] on div "Aucune relance ne correspond aux critères de recherche [PERSON_NAME] l’orthogra…" at bounding box center [564, 311] width 1049 height 419
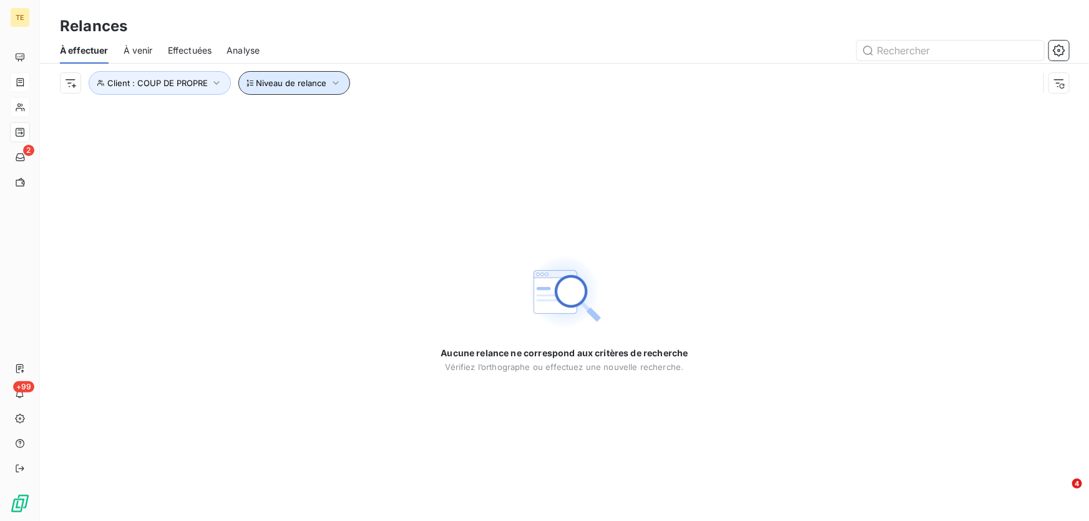
click at [294, 83] on span "Niveau de relance" at bounding box center [291, 83] width 70 height 10
click at [437, 275] on div "Aucune relance ne correspond aux critères de recherche [PERSON_NAME] l’orthogra…" at bounding box center [564, 311] width 1049 height 419
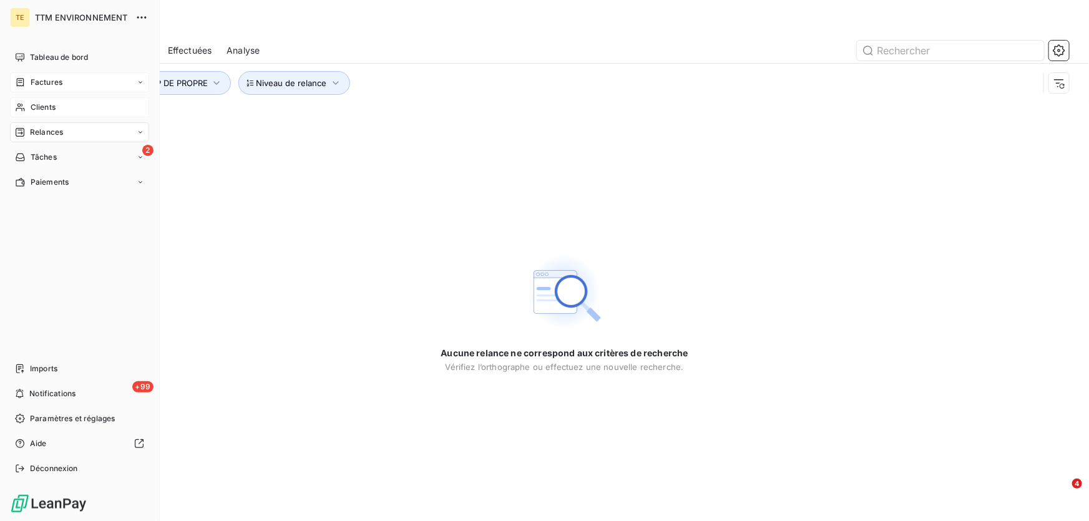
click at [44, 106] on span "Clients" at bounding box center [43, 107] width 25 height 11
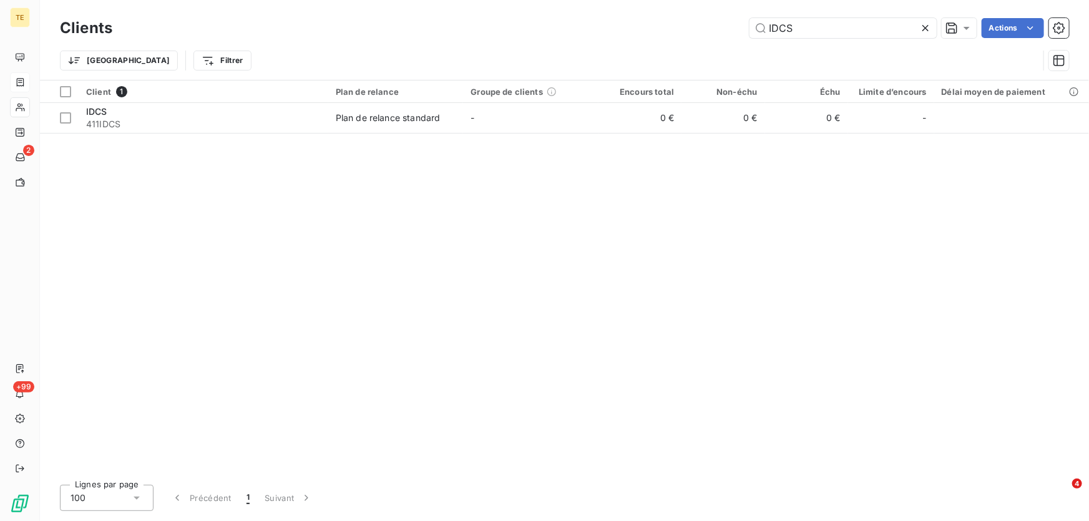
drag, startPoint x: 805, startPoint y: 32, endPoint x: 712, endPoint y: 32, distance: 92.3
click at [712, 32] on div "IDCS Actions" at bounding box center [597, 28] width 941 height 20
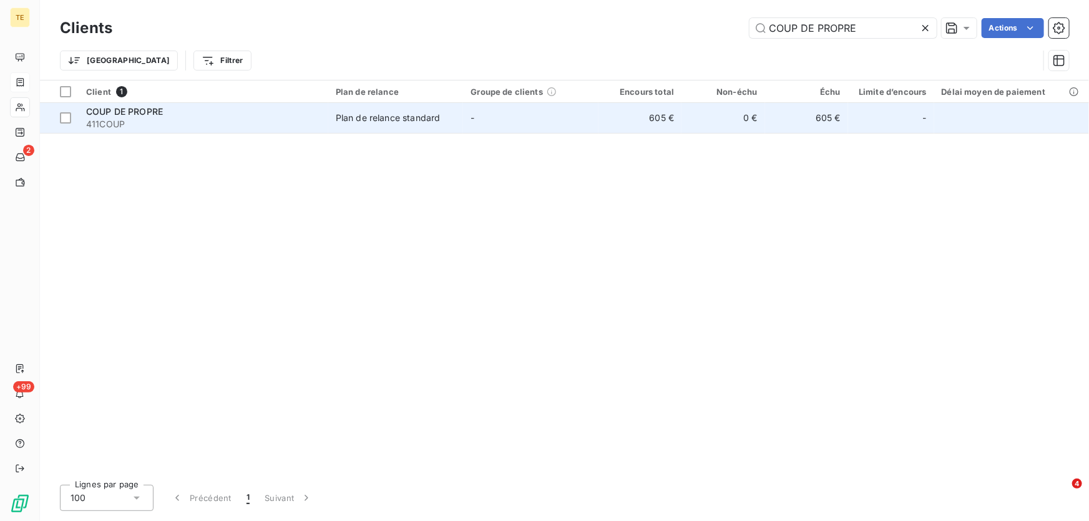
type input "COUP DE PROPRE"
click at [102, 119] on span "411COUP" at bounding box center [203, 124] width 235 height 12
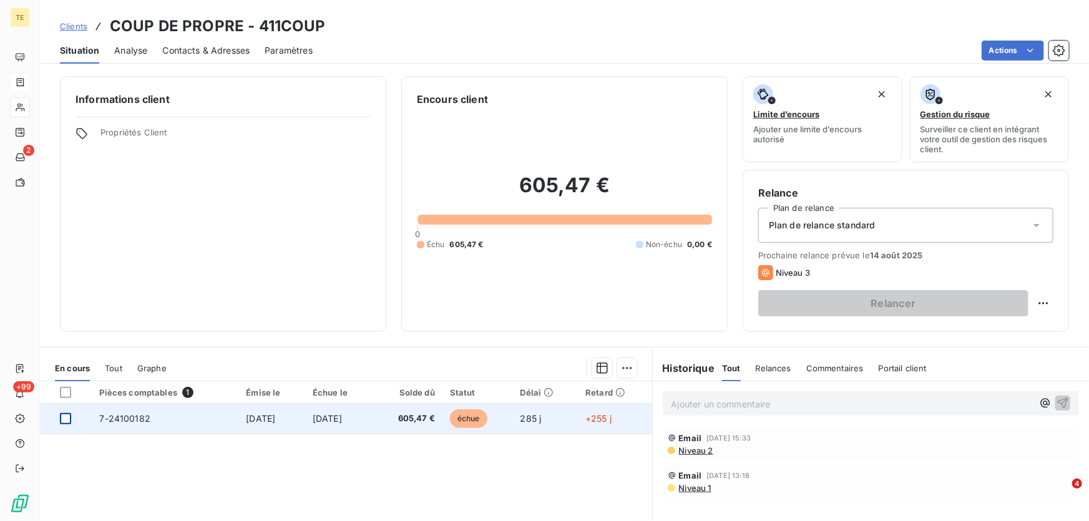
click at [70, 420] on div at bounding box center [65, 418] width 11 height 11
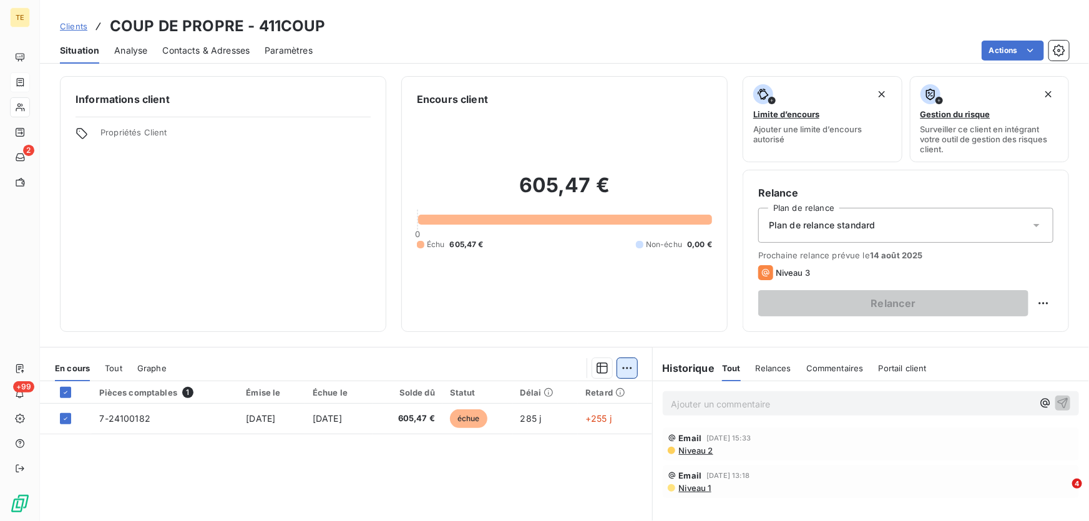
click at [623, 370] on html "TE 2 +99 Clients COUP DE PROPRE - 411COUP Situation Analyse Contacts & Adresses…" at bounding box center [544, 260] width 1089 height 521
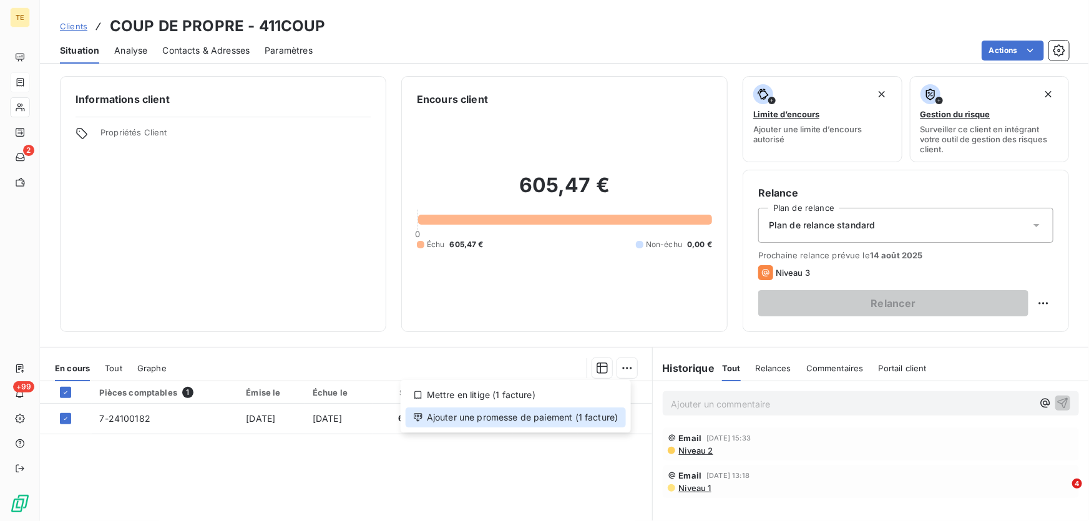
click at [568, 418] on div "Ajouter une promesse de paiement (1 facture)" at bounding box center [515, 417] width 220 height 20
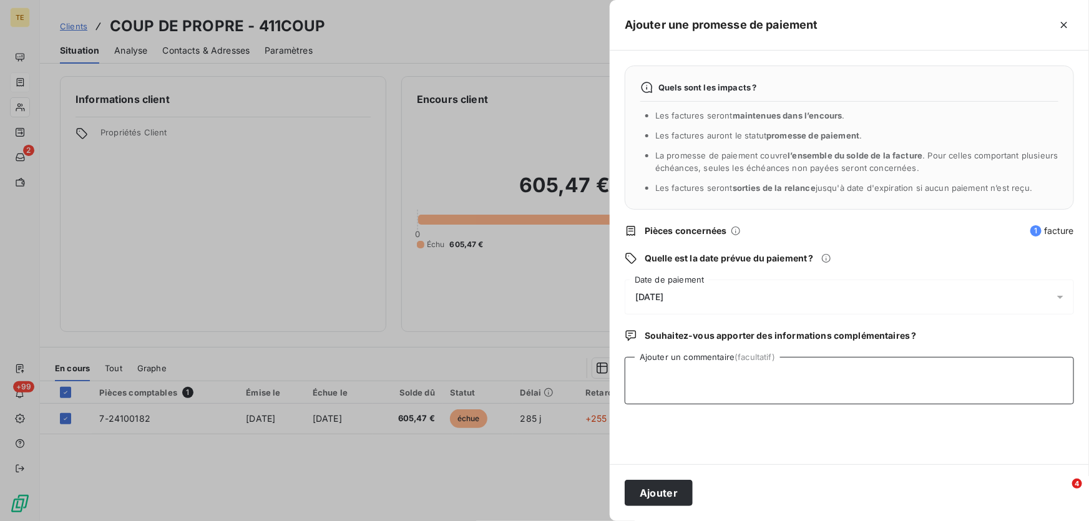
click at [654, 379] on textarea "Ajouter un commentaire (facultatif)" at bounding box center [848, 380] width 449 height 47
click at [738, 372] on textarea "Reçu CHQ CM de Bretage n°1484638" at bounding box center [848, 380] width 449 height 47
click at [861, 374] on textarea "Reçu CHQ CM de [GEOGRAPHIC_DATA] n°1484638" at bounding box center [848, 380] width 449 height 47
click at [772, 374] on textarea "Reçu CHQ CM de [GEOGRAPHIC_DATA] n°1484638" at bounding box center [848, 380] width 449 height 47
click at [817, 372] on textarea "Reçu CHQ CM de [GEOGRAPHIC_DATA] n°1484638" at bounding box center [848, 380] width 449 height 47
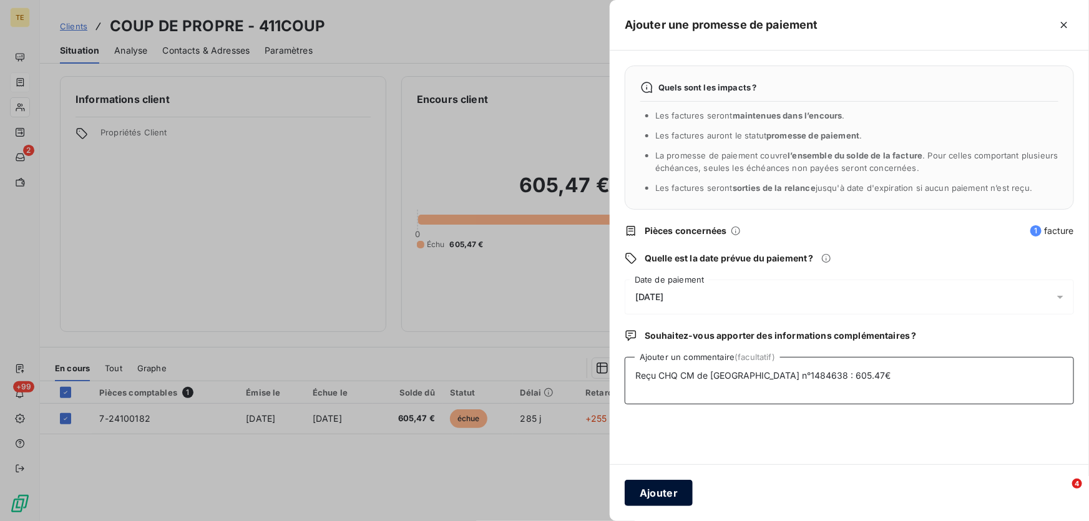
type textarea "Reçu CHQ CM de [GEOGRAPHIC_DATA] n°1484638 : 605.47€"
click at [660, 493] on button "Ajouter" at bounding box center [658, 493] width 68 height 26
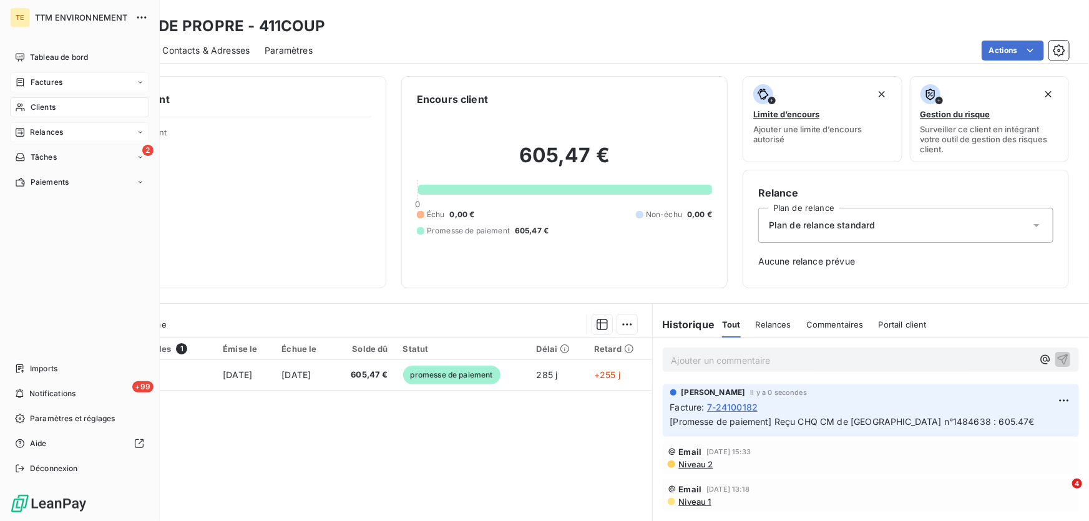
click at [43, 133] on span "Relances" at bounding box center [46, 132] width 33 height 11
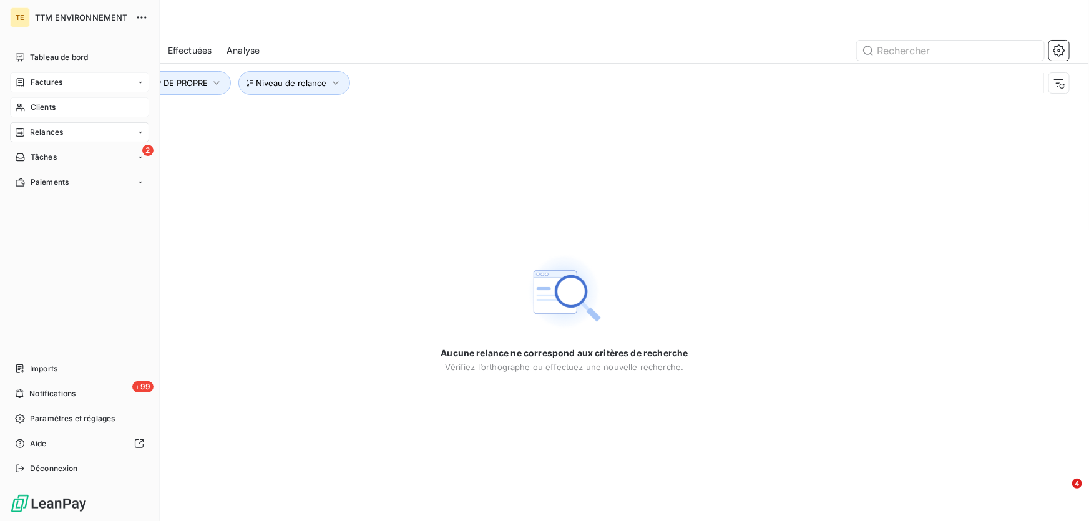
click at [47, 108] on span "Clients" at bounding box center [43, 107] width 25 height 11
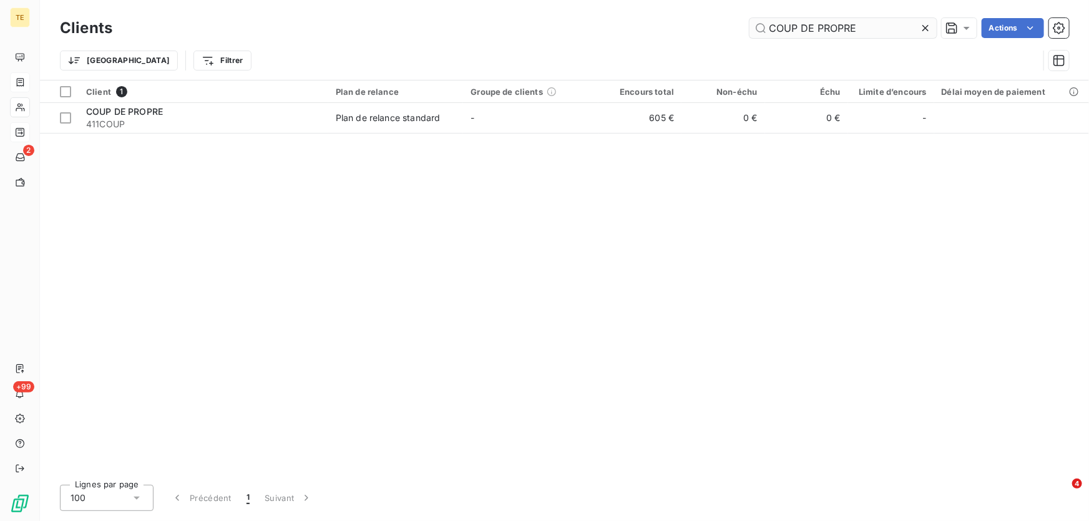
drag, startPoint x: 814, startPoint y: 32, endPoint x: 755, endPoint y: 18, distance: 61.0
click at [745, 29] on div "COUP DE PROPRE Actions" at bounding box center [597, 28] width 941 height 20
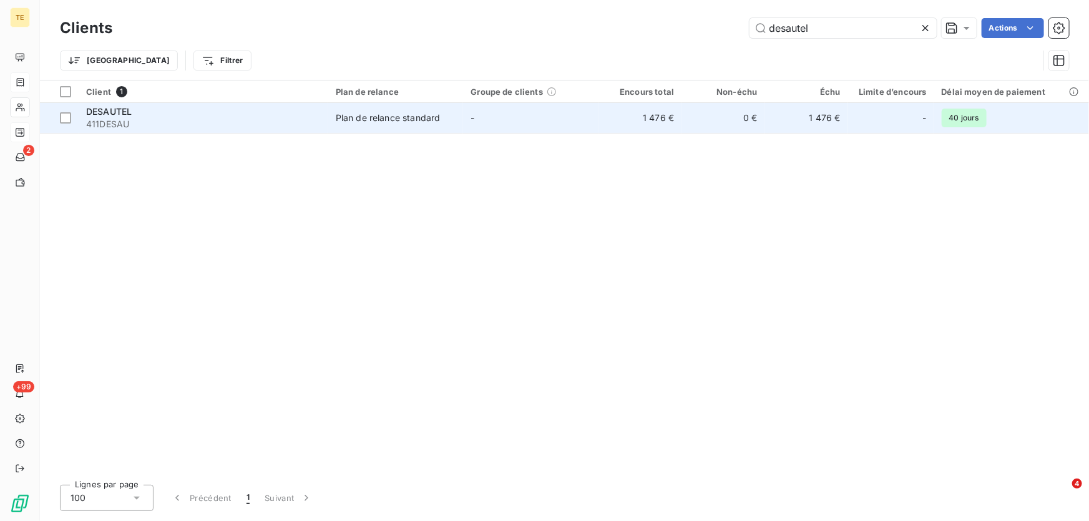
type input "desautel"
click at [117, 118] on span "411DESAU" at bounding box center [203, 124] width 235 height 12
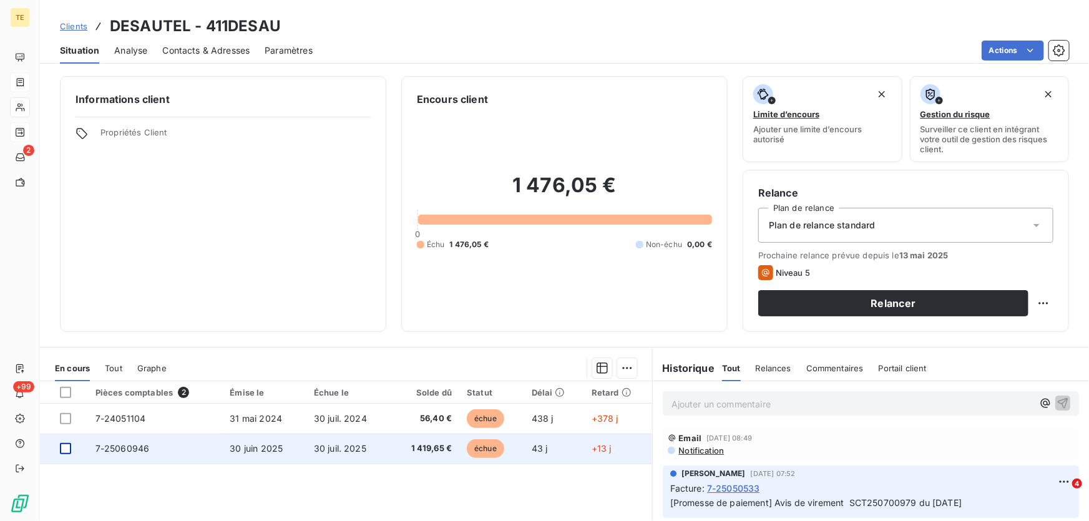
click at [62, 450] on div at bounding box center [65, 448] width 11 height 11
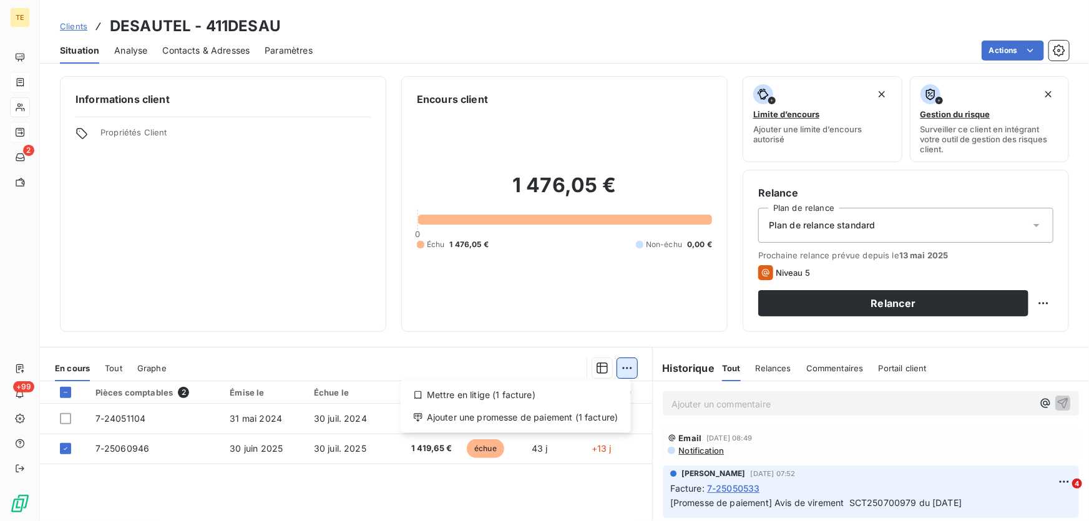
click at [625, 372] on html "TE 2 +99 Clients DESAUTEL - 411DESAU Situation Analyse Contacts & Adresses Para…" at bounding box center [544, 260] width 1089 height 521
click at [578, 416] on div "Ajouter une promesse de paiement (1 facture)" at bounding box center [515, 417] width 220 height 20
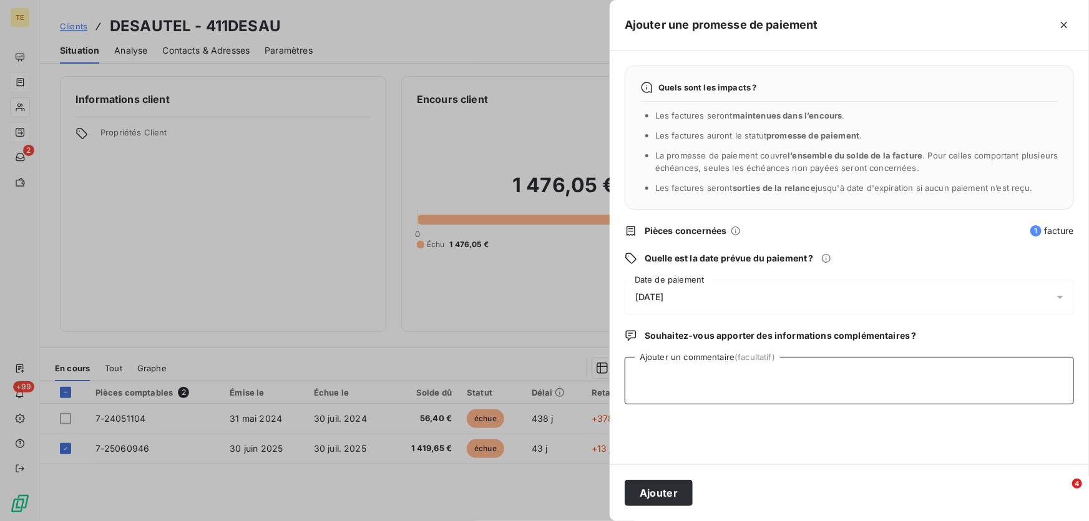
click at [658, 377] on textarea "Ajouter un commentaire (facultatif)" at bounding box center [848, 380] width 449 height 47
click at [784, 374] on textarea "Reçu le [DATE] avis de Virement : 1419.65€" at bounding box center [848, 380] width 449 height 47
type textarea "Reçu le [DATE] avis de Virement : 1 419.65€"
click at [647, 494] on button "Ajouter" at bounding box center [658, 493] width 68 height 26
